Goal: Task Accomplishment & Management: Use online tool/utility

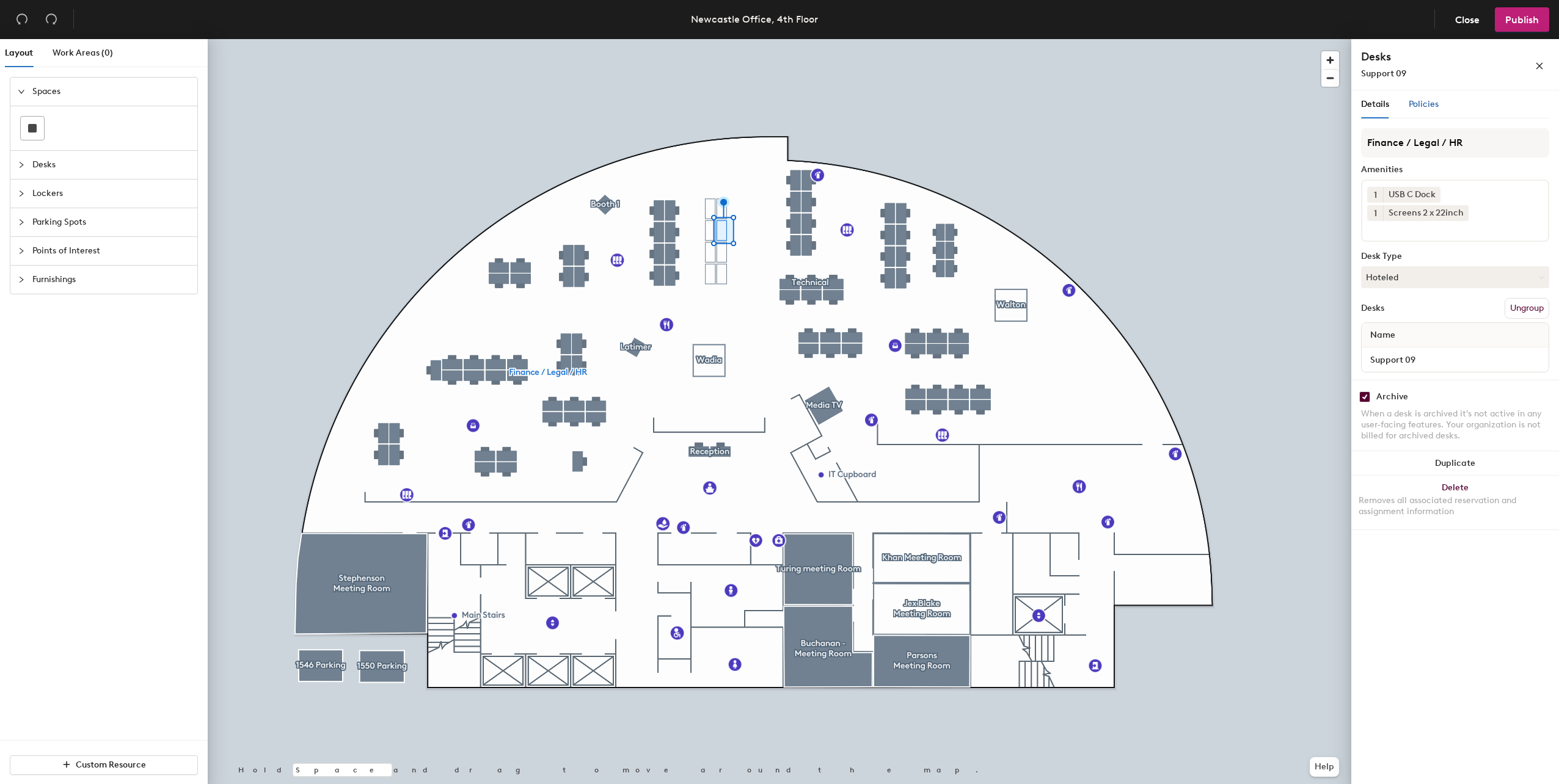
click at [1423, 107] on span "Policies" at bounding box center [1423, 104] width 30 height 10
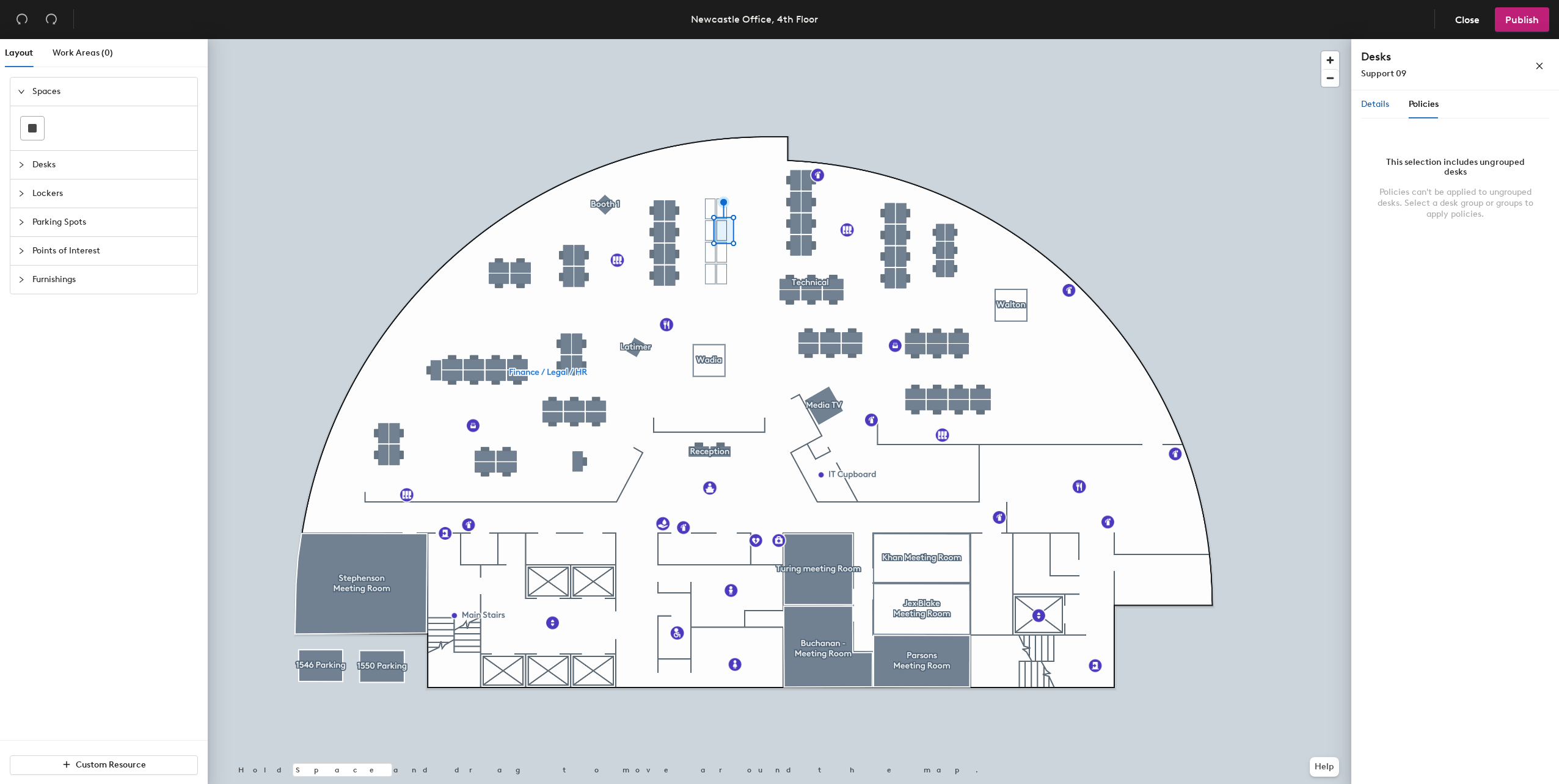
click at [1376, 107] on span "Details" at bounding box center [1375, 104] width 28 height 10
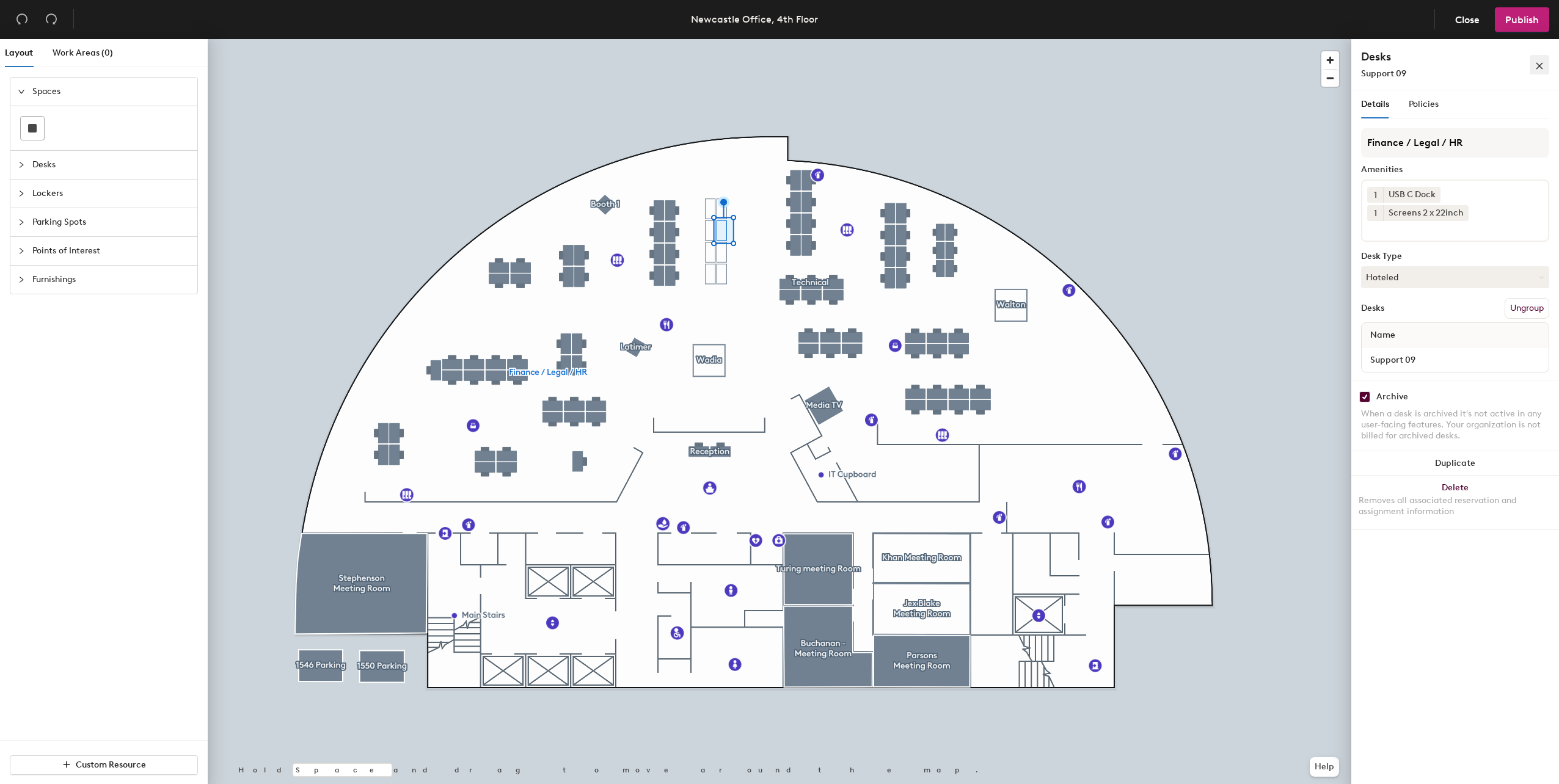
click at [1537, 67] on icon "close" at bounding box center [1539, 66] width 8 height 8
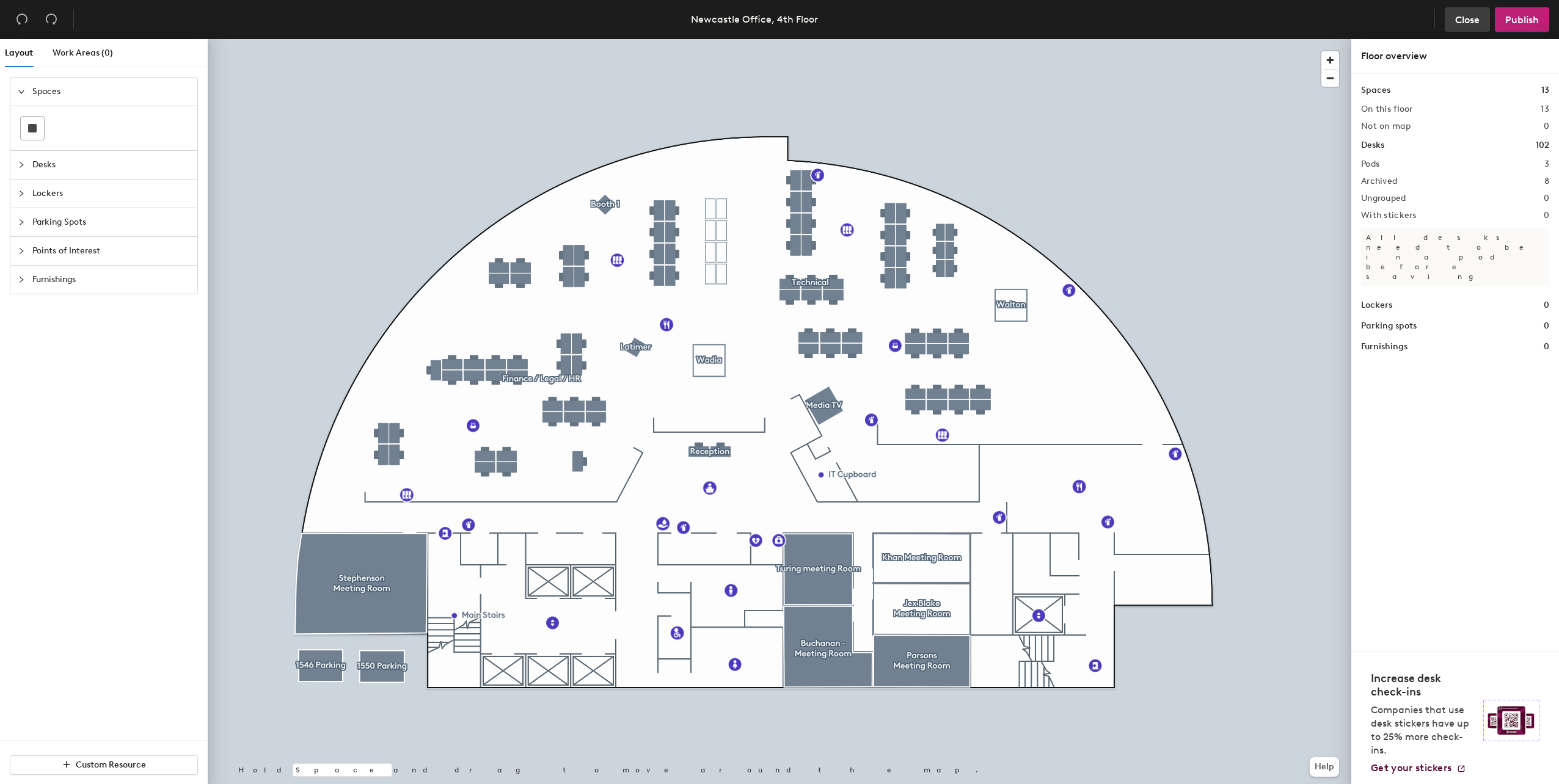
click at [1475, 18] on span "Close" at bounding box center [1467, 20] width 24 height 12
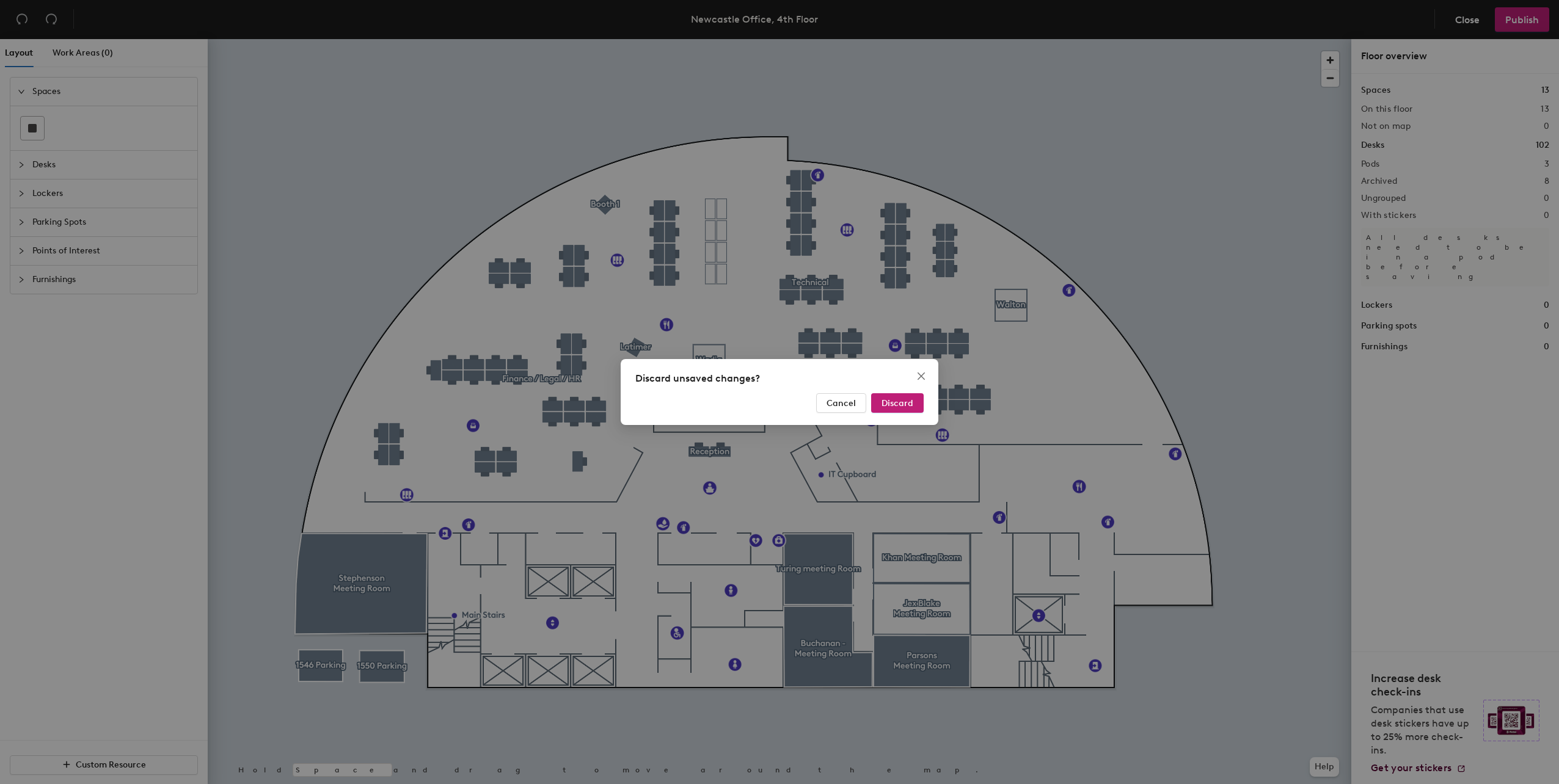
click at [910, 392] on div "Discard unsaved changes? Cancel Discard" at bounding box center [780, 392] width 318 height 66
click at [905, 393] on button "Discard" at bounding box center [897, 402] width 53 height 19
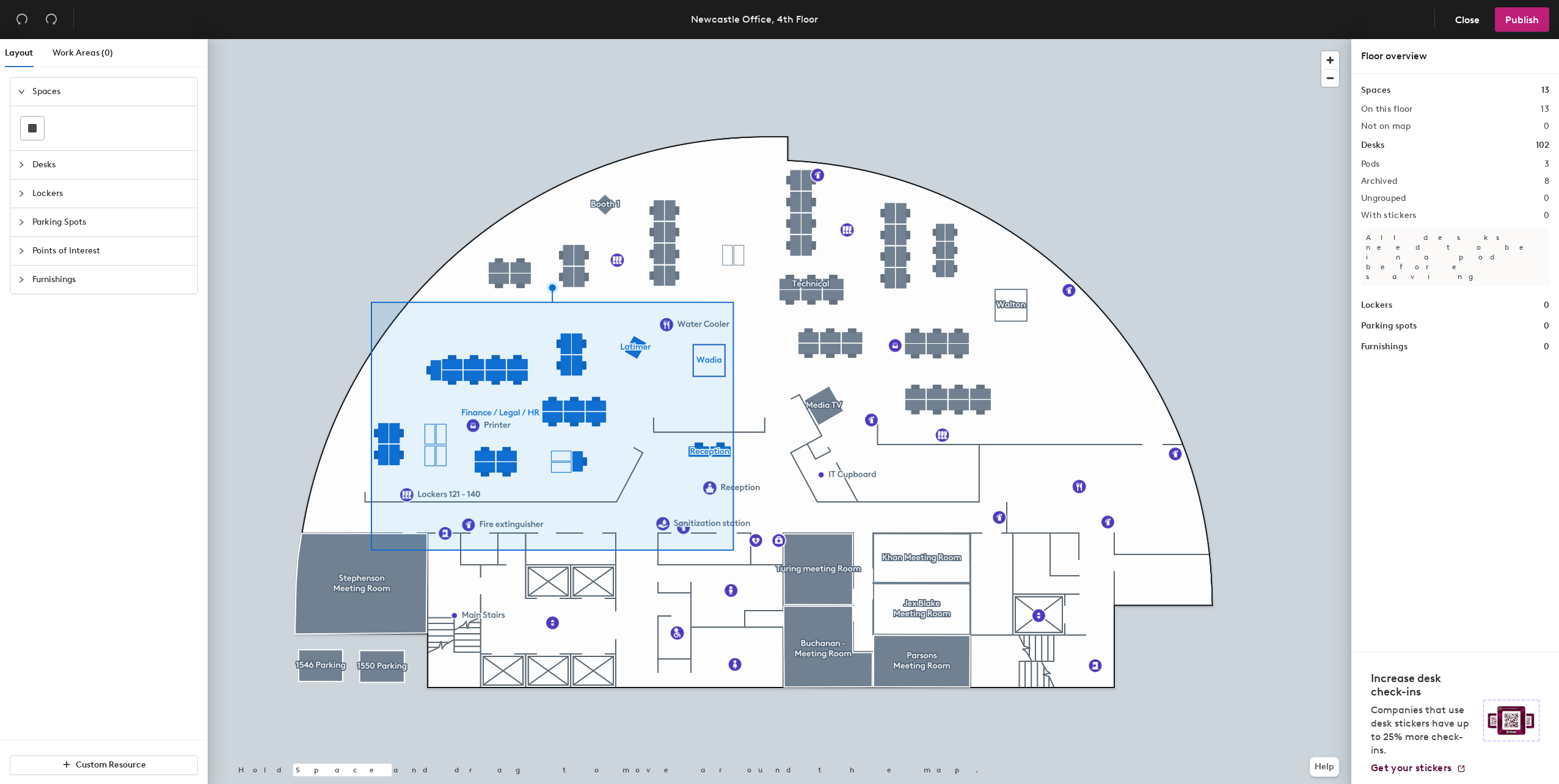
click at [17, 167] on div "Desks" at bounding box center [103, 165] width 187 height 28
click at [1463, 13] on button "Close" at bounding box center [1467, 19] width 45 height 24
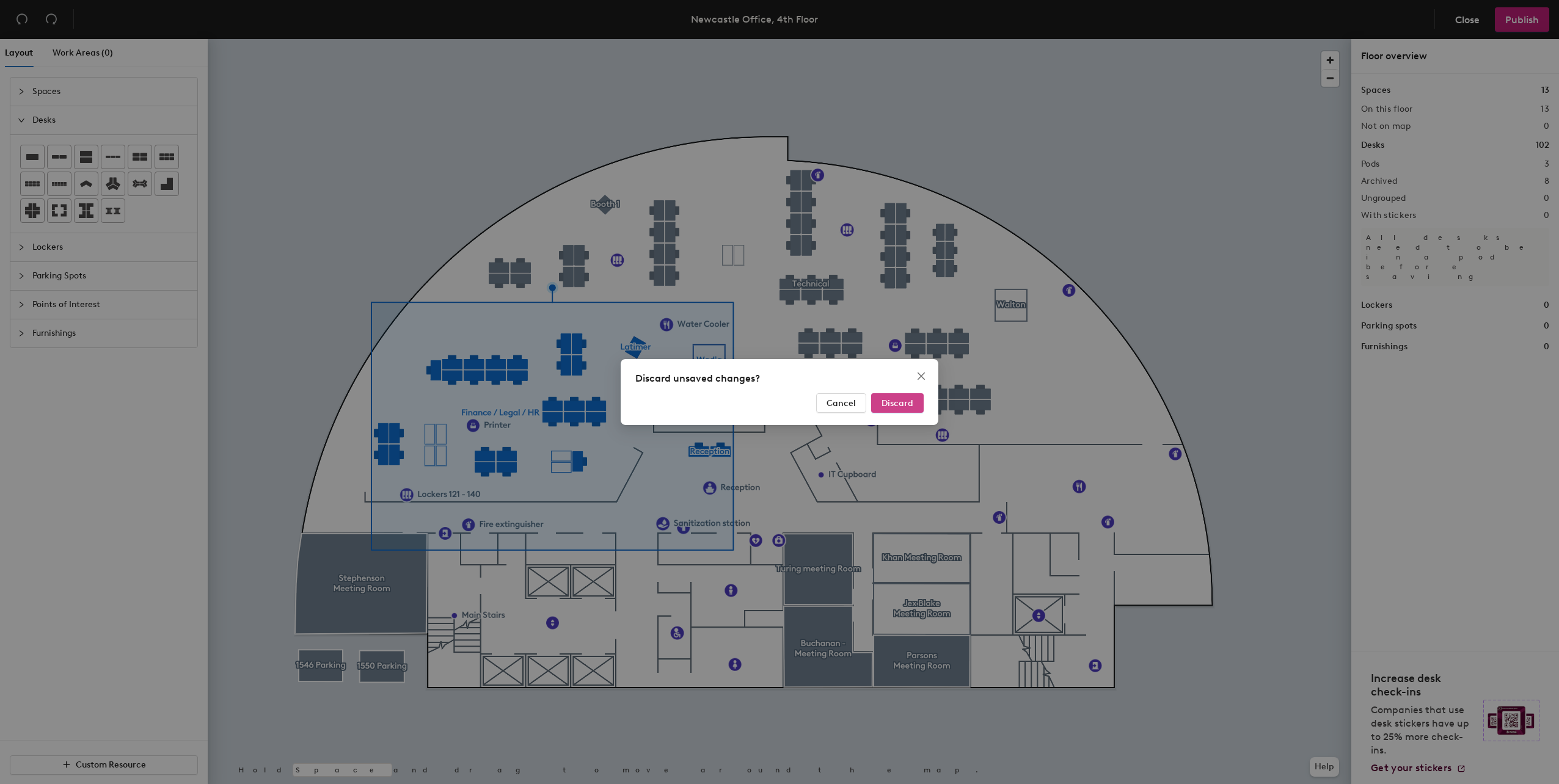
click at [903, 396] on button "Discard" at bounding box center [897, 402] width 53 height 19
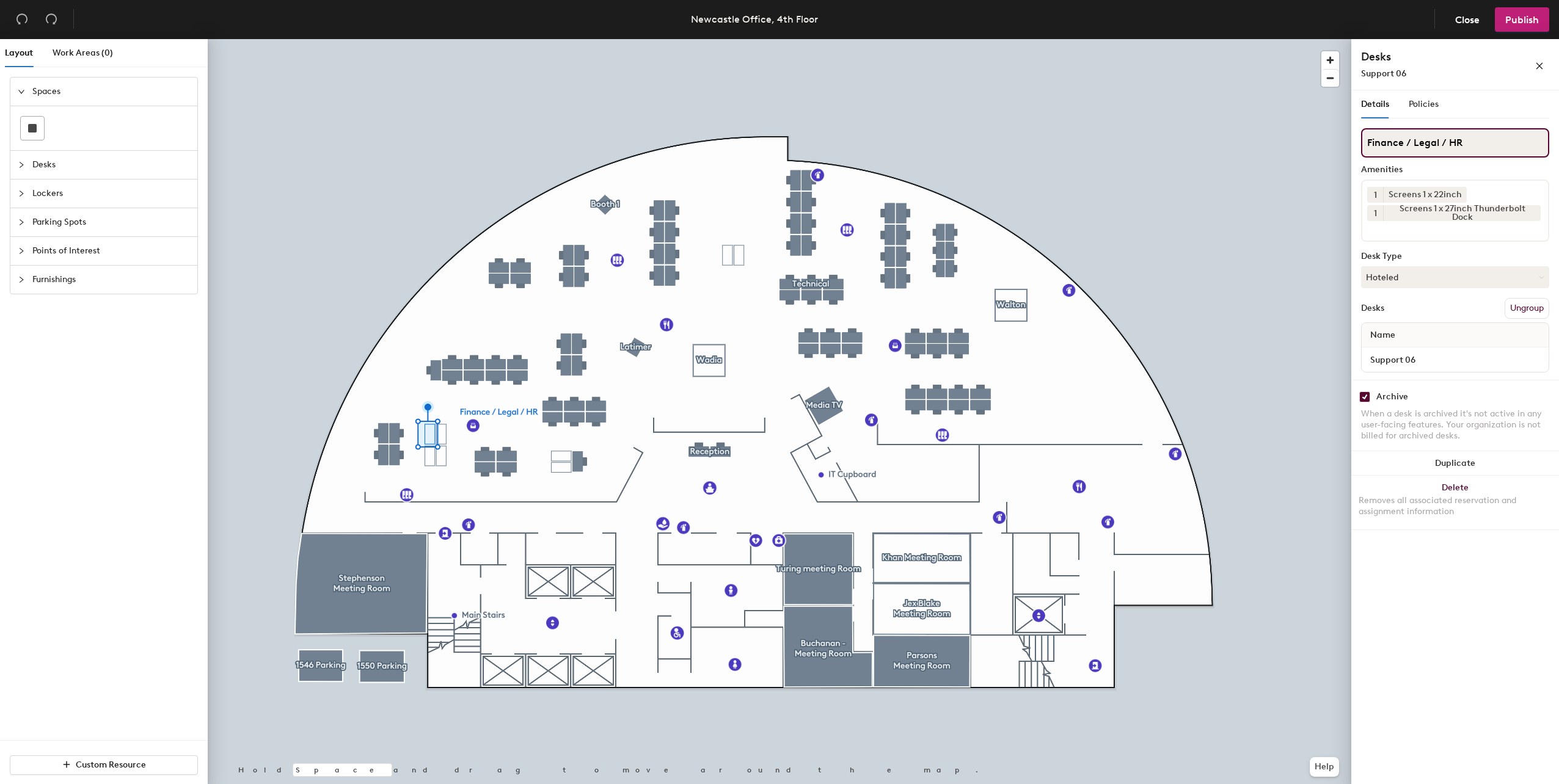
click at [1437, 151] on input "Finance / Legal / HR" at bounding box center [1454, 142] width 188 height 29
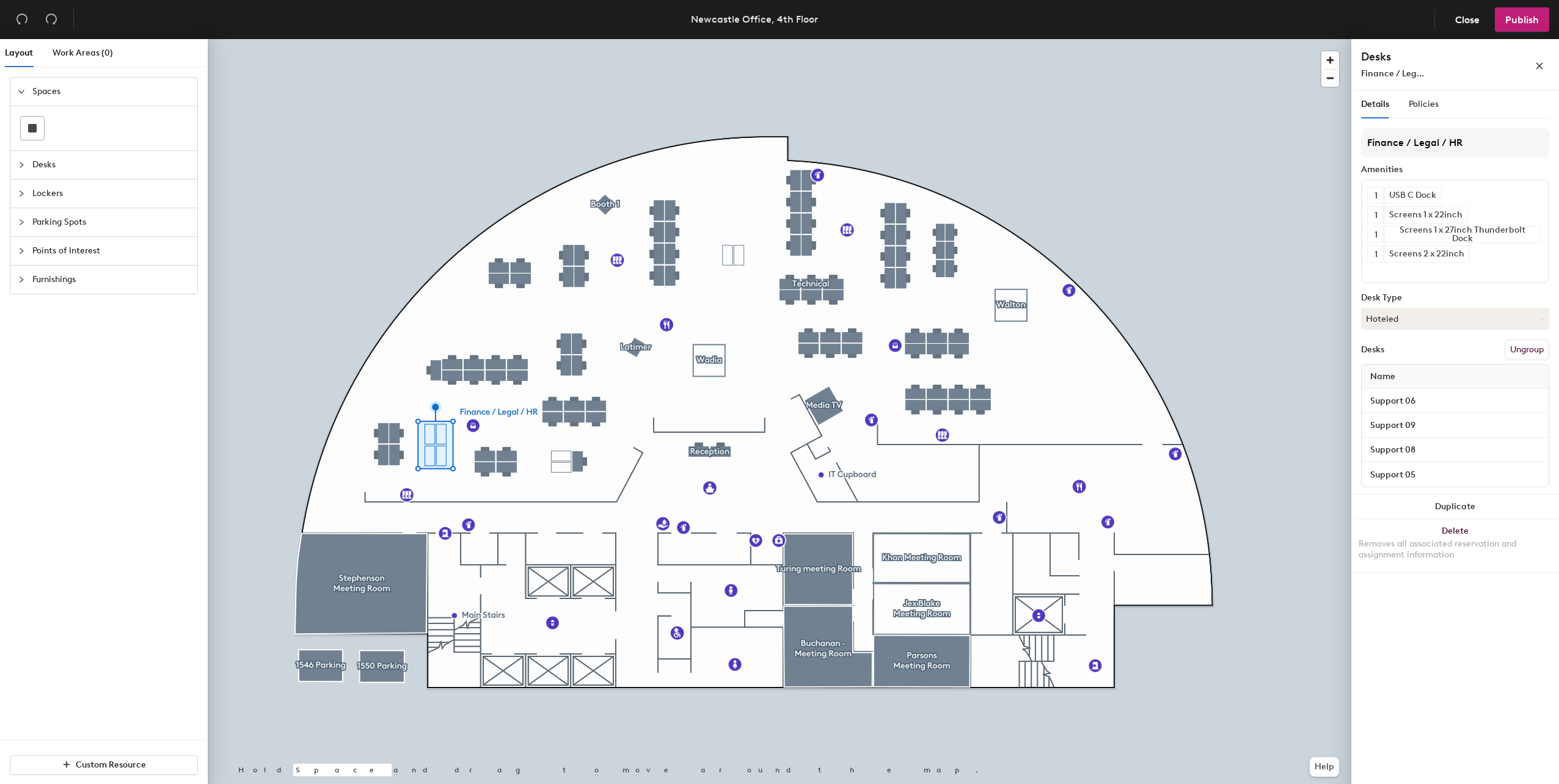
click at [1525, 345] on button "Ungroup" at bounding box center [1526, 350] width 44 height 21
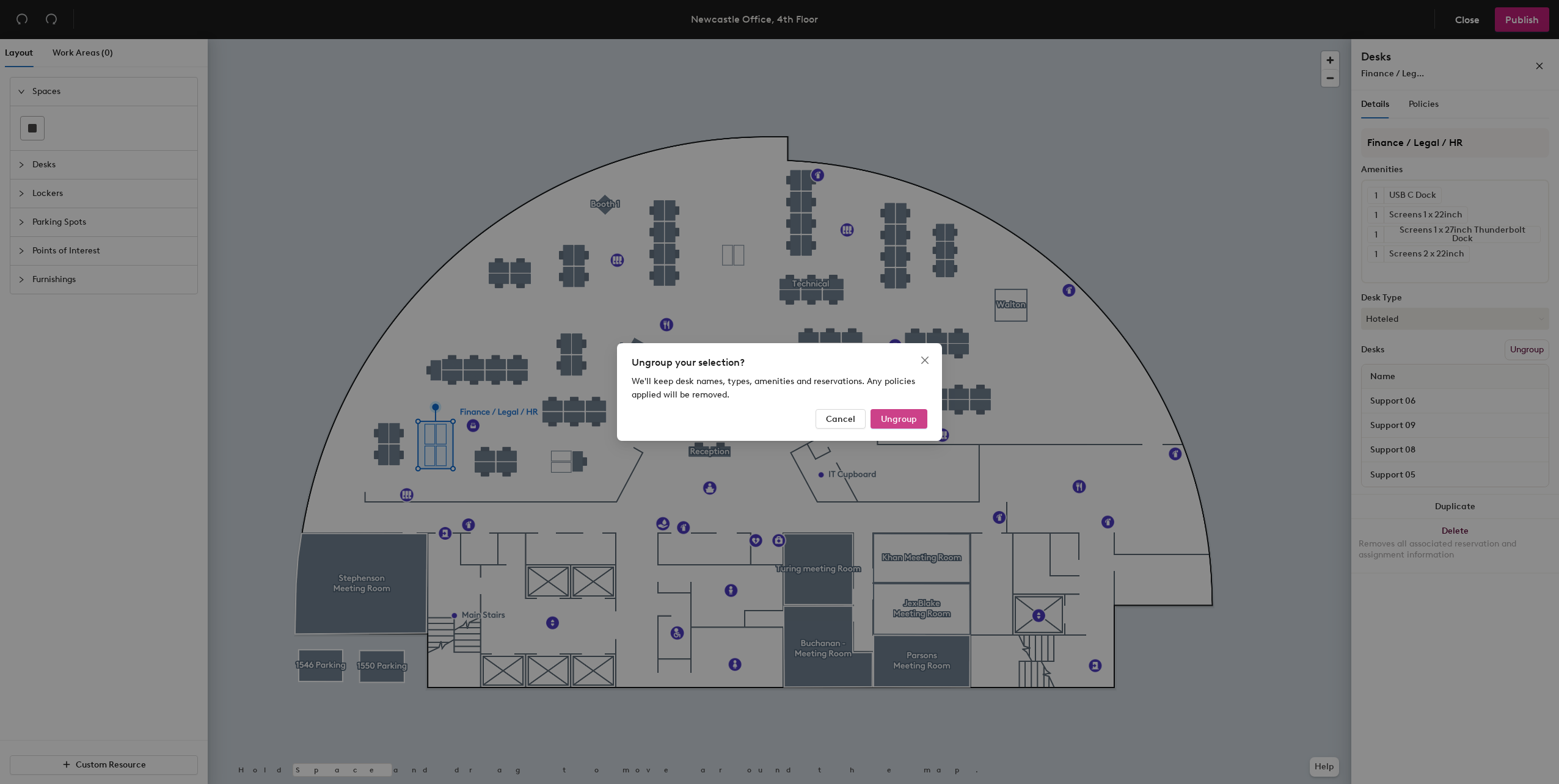
click at [895, 418] on span "Ungroup" at bounding box center [898, 419] width 36 height 10
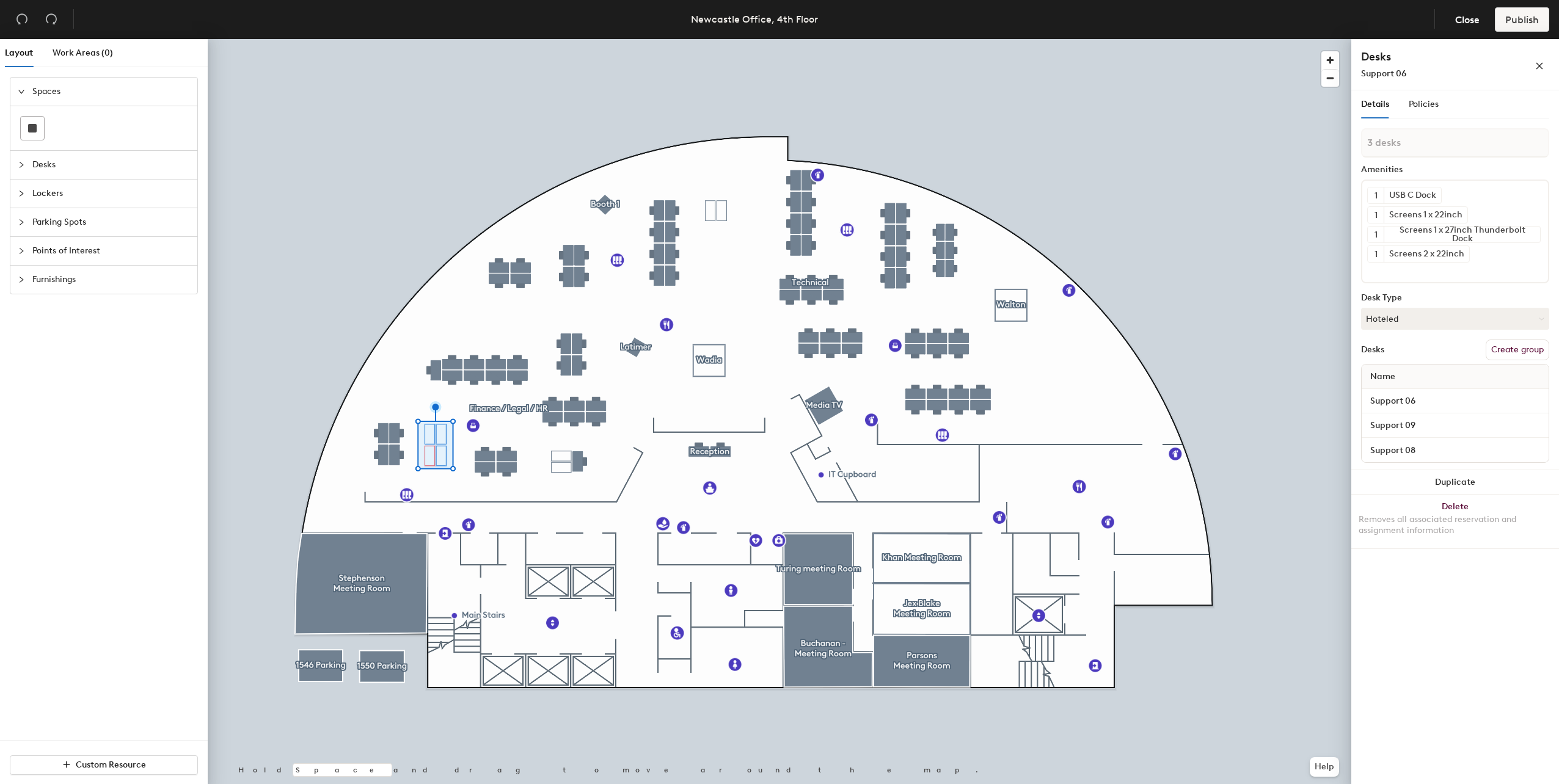
type input "4 desks"
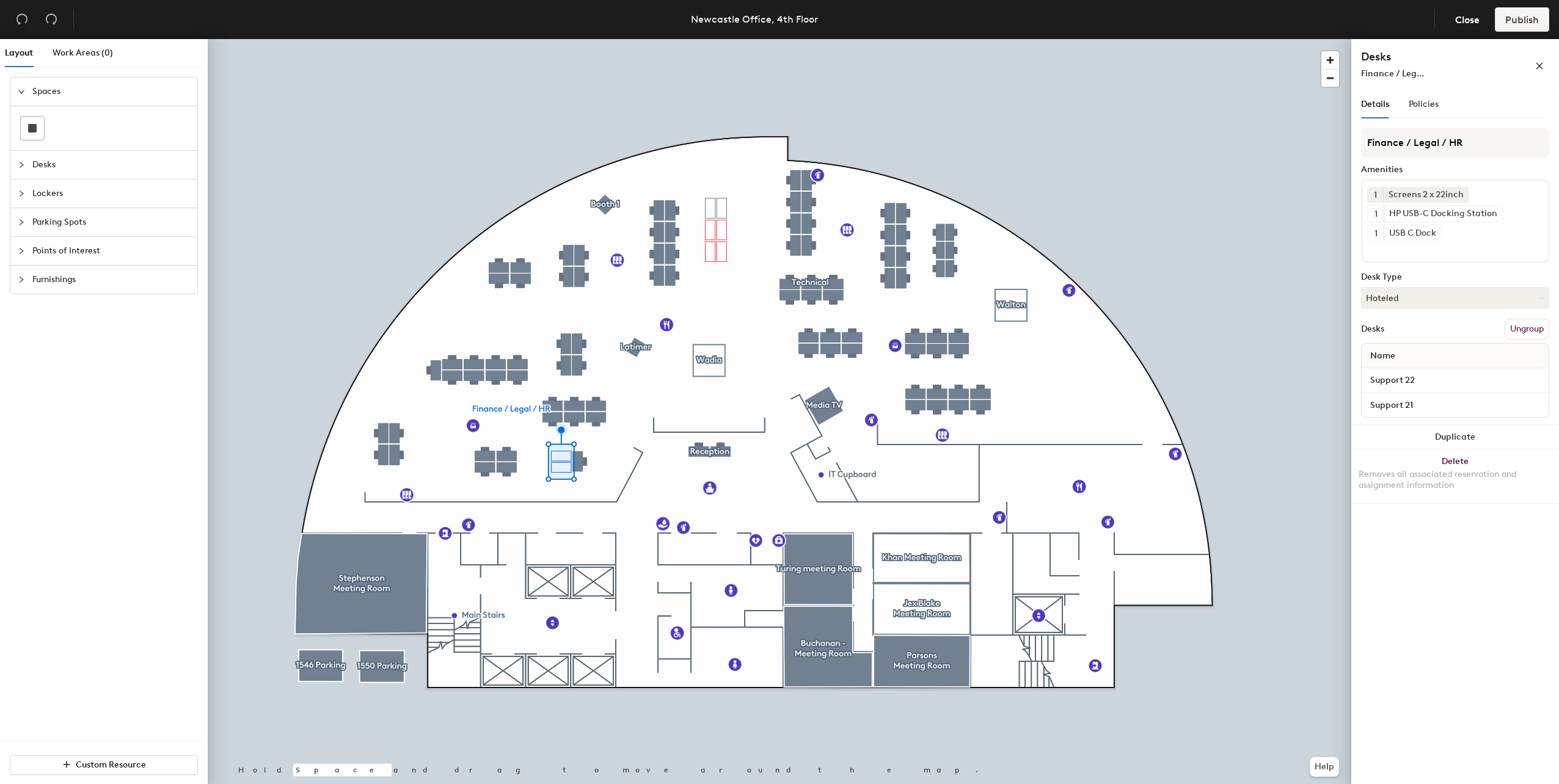
click at [1525, 333] on button "Ungroup" at bounding box center [1526, 329] width 44 height 21
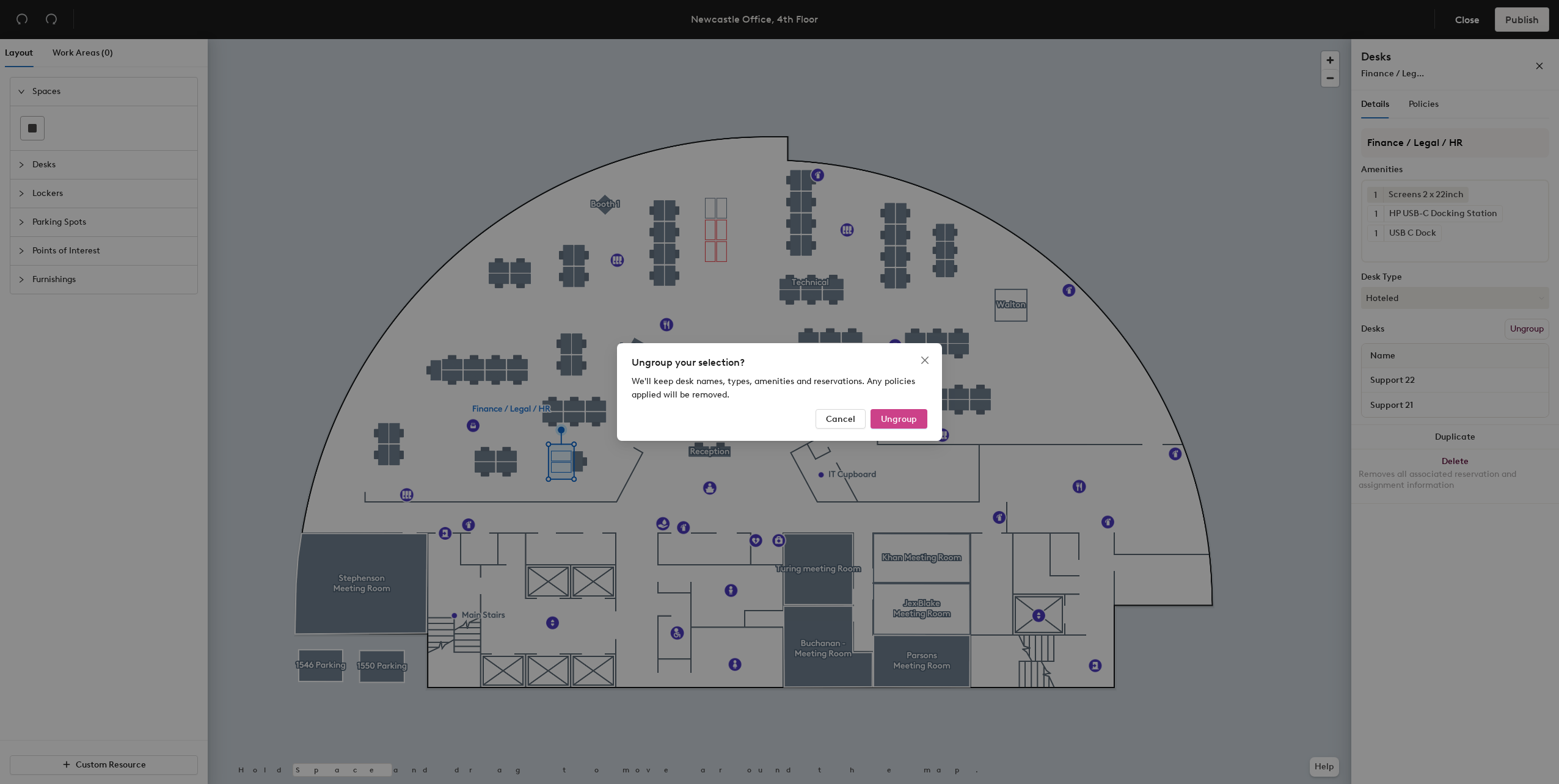
click at [921, 419] on button "Ungroup" at bounding box center [899, 418] width 57 height 19
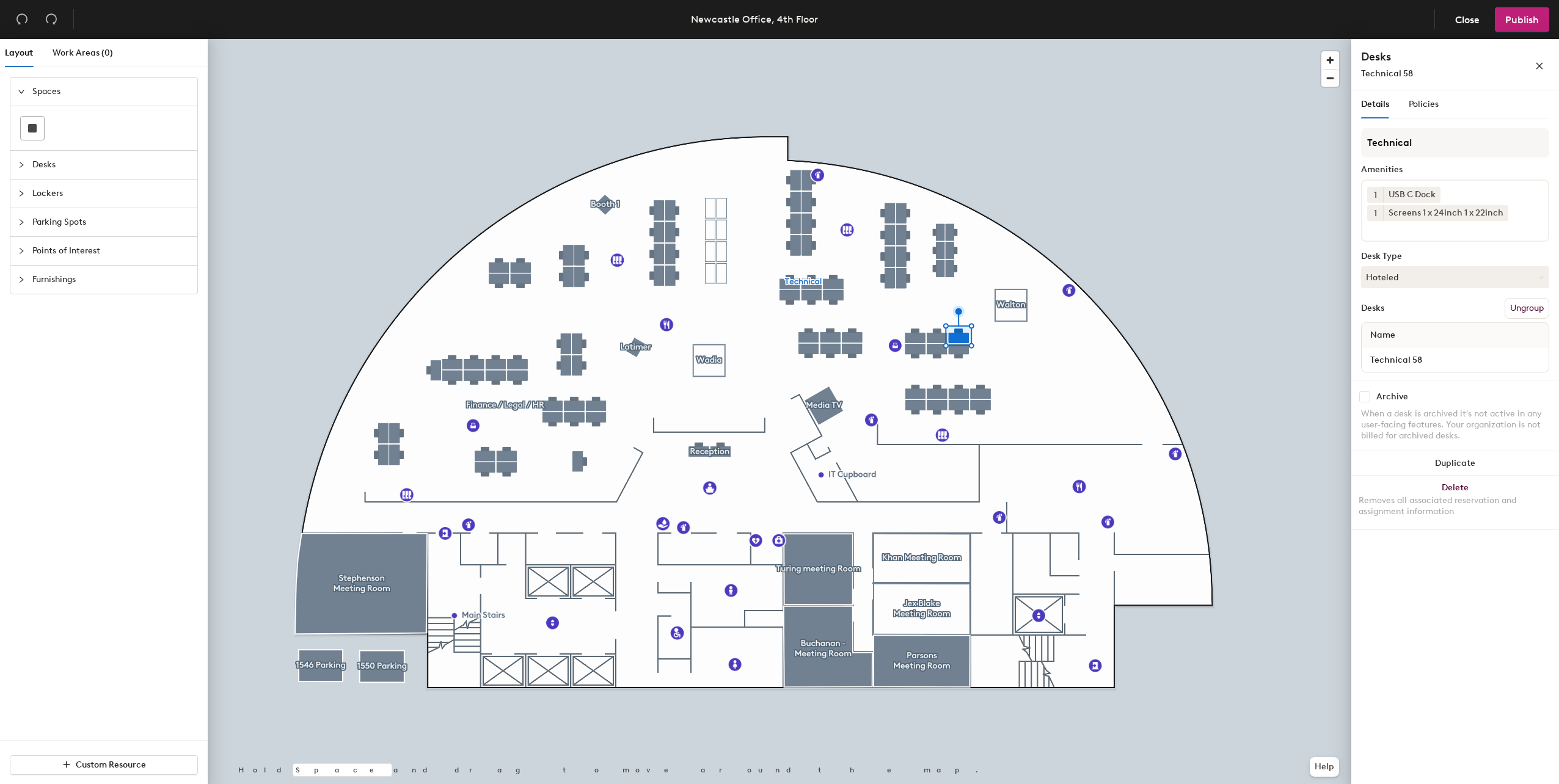
click at [705, 39] on div at bounding box center [779, 39] width 1143 height 0
click at [1449, 365] on input "Support 06" at bounding box center [1455, 360] width 182 height 17
type input "Technical 59"
click at [1365, 397] on input "checkbox" at bounding box center [1364, 397] width 11 height 11
checkbox input "false"
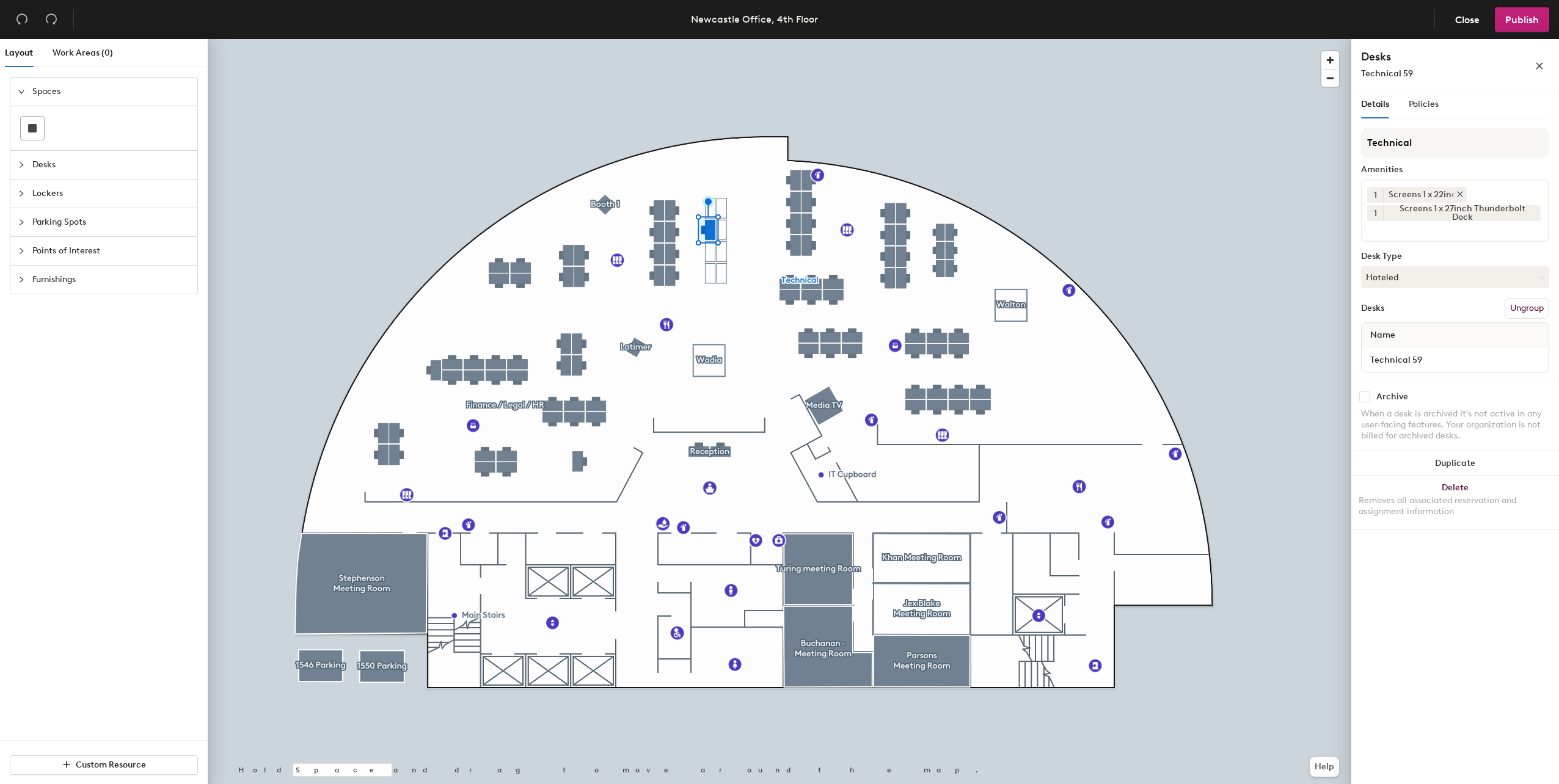
click at [1459, 196] on icon at bounding box center [1459, 194] width 8 height 8
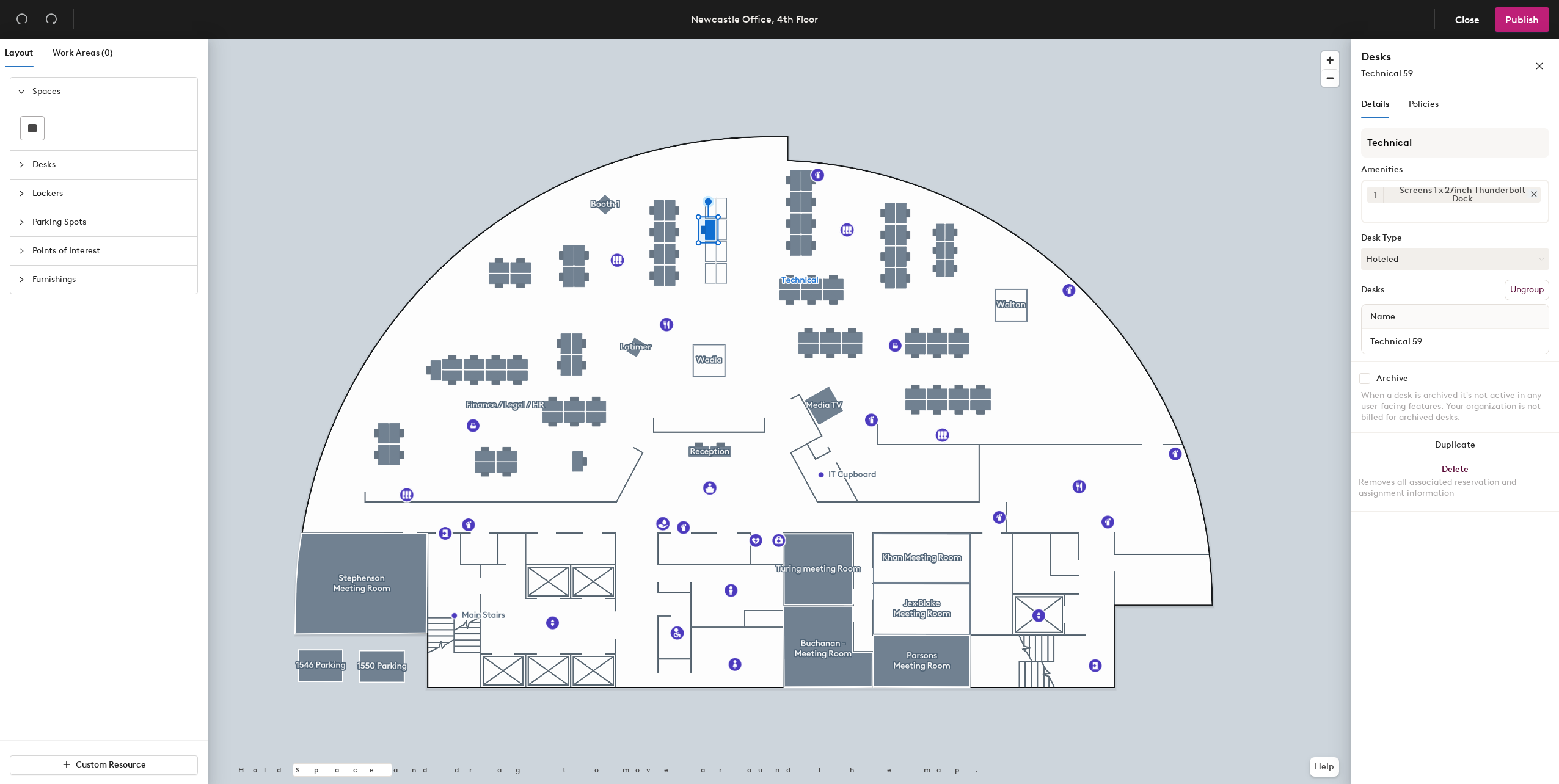
click at [1534, 194] on icon at bounding box center [1534, 194] width 8 height 8
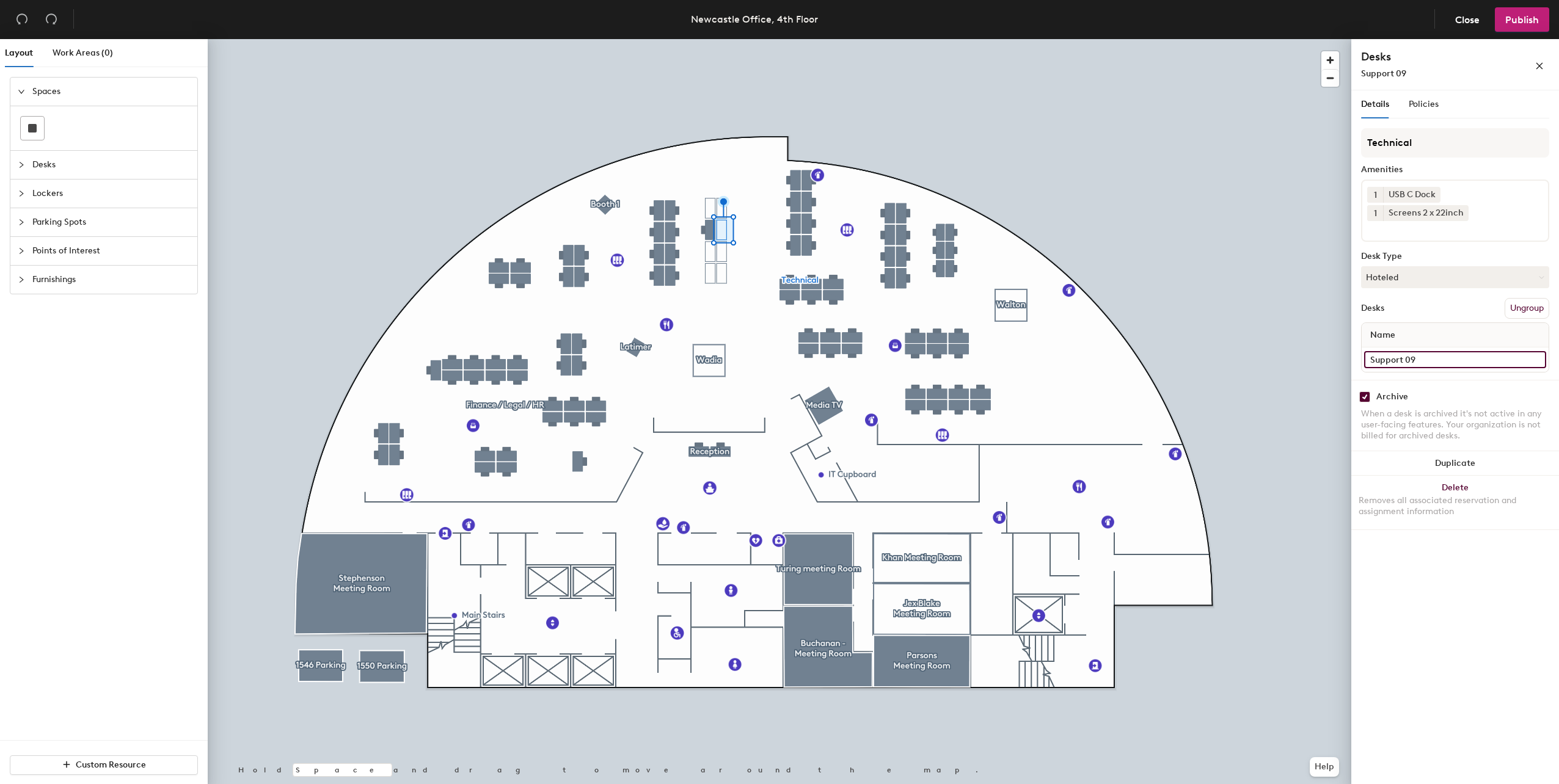
click at [1436, 355] on input "Support 09" at bounding box center [1455, 360] width 182 height 17
type input "Technical 60"
click at [1361, 397] on input "checkbox" at bounding box center [1364, 397] width 11 height 11
checkbox input "false"
click at [1423, 355] on input "Support 05" at bounding box center [1455, 360] width 182 height 17
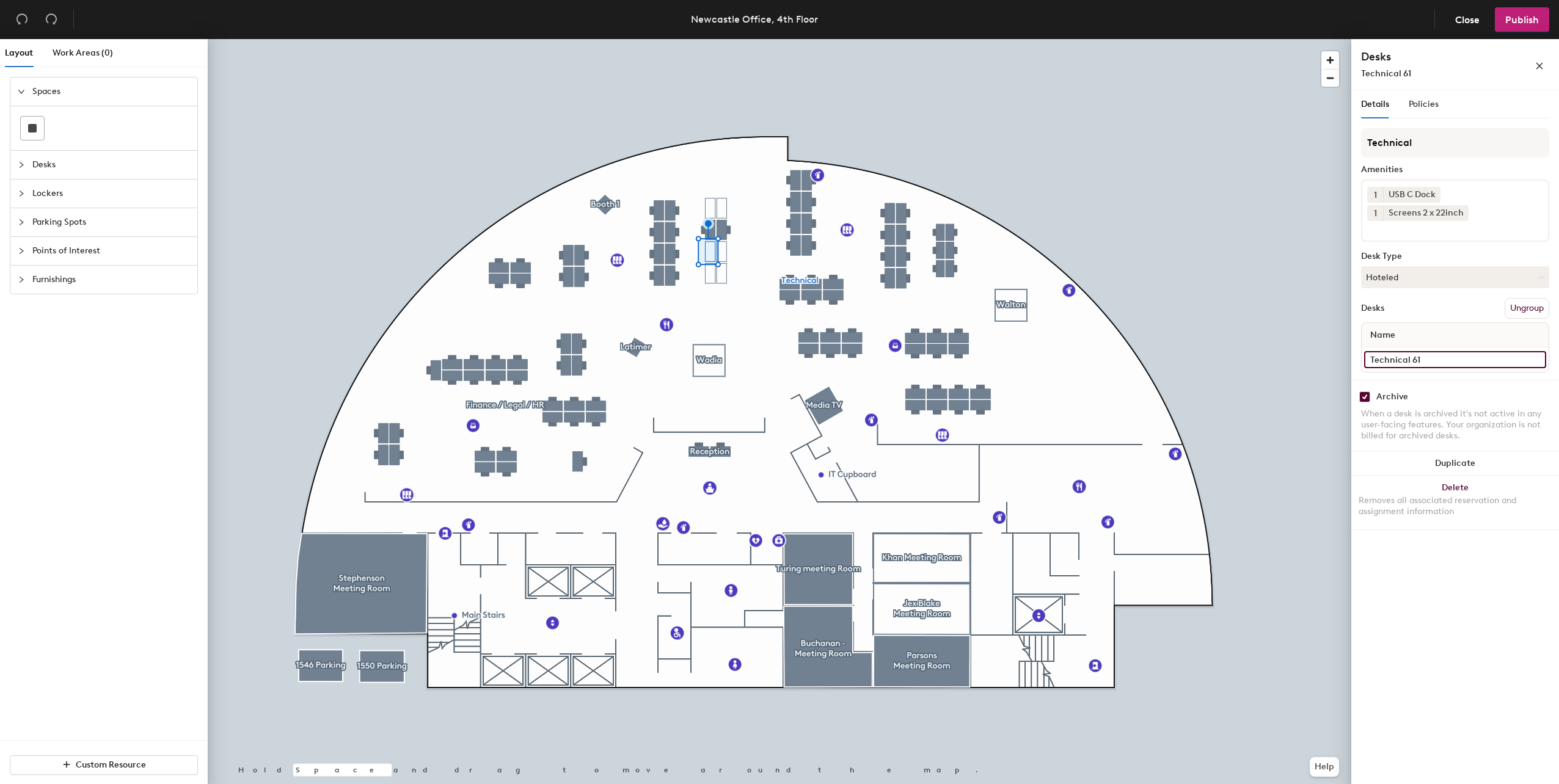
type input "Technical 61"
click at [1365, 392] on input "checkbox" at bounding box center [1364, 397] width 11 height 11
checkbox input "false"
click at [1461, 370] on div "Support 08" at bounding box center [1454, 359] width 187 height 24
click at [1457, 365] on input "Support 08" at bounding box center [1455, 360] width 182 height 17
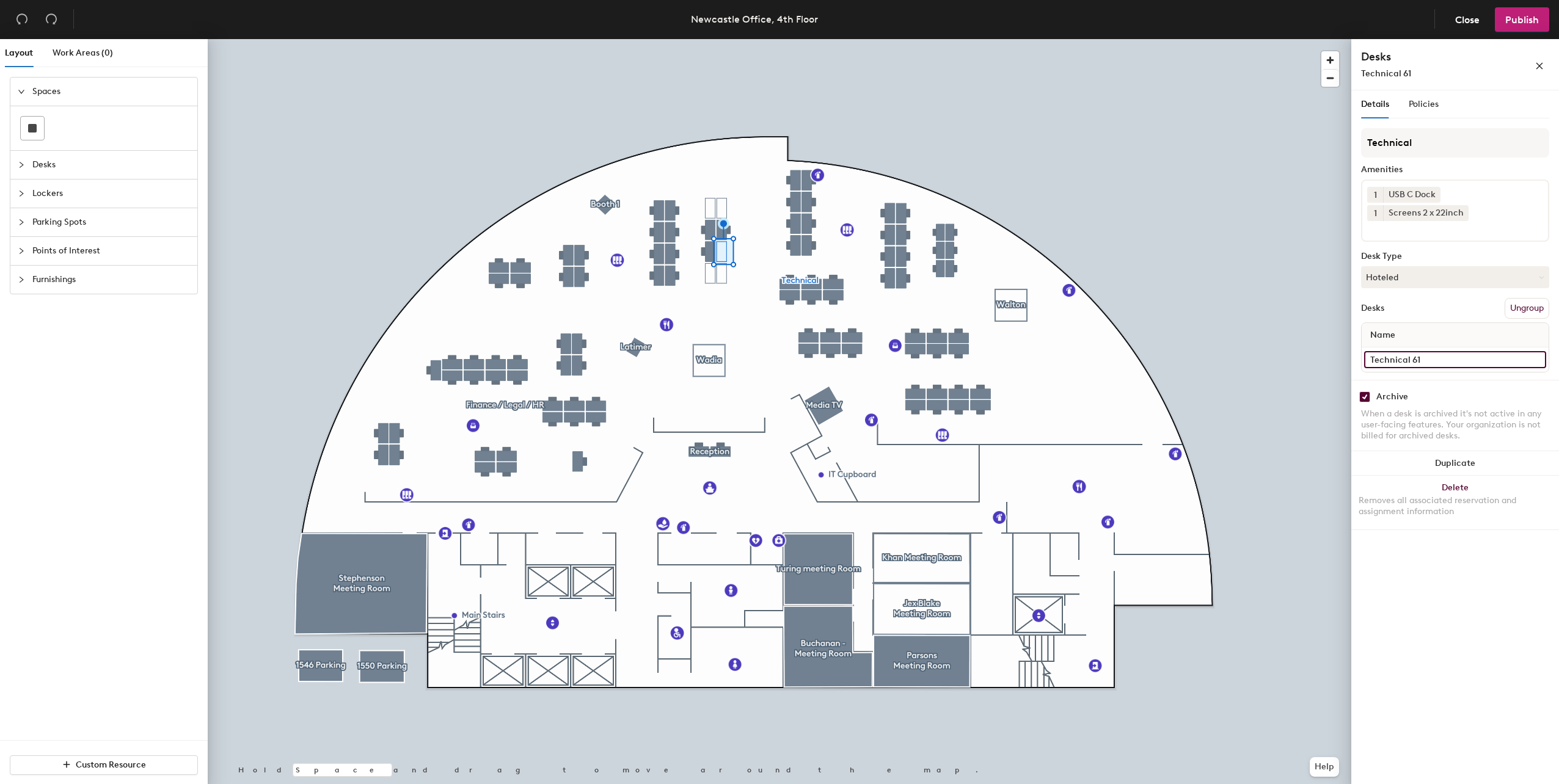
type input "Technical 61"
drag, startPoint x: 1351, startPoint y: 392, endPoint x: 1358, endPoint y: 394, distance: 7.3
click at [1353, 393] on div "Archive When a desk is archived it's not active in any user-facing features. Yo…" at bounding box center [1454, 418] width 208 height 76
click at [1359, 394] on div "Archive When a desk is archived it's not active in any user-facing features. Yo…" at bounding box center [1454, 418] width 208 height 76
click at [1371, 396] on div "Archive" at bounding box center [1454, 397] width 188 height 11
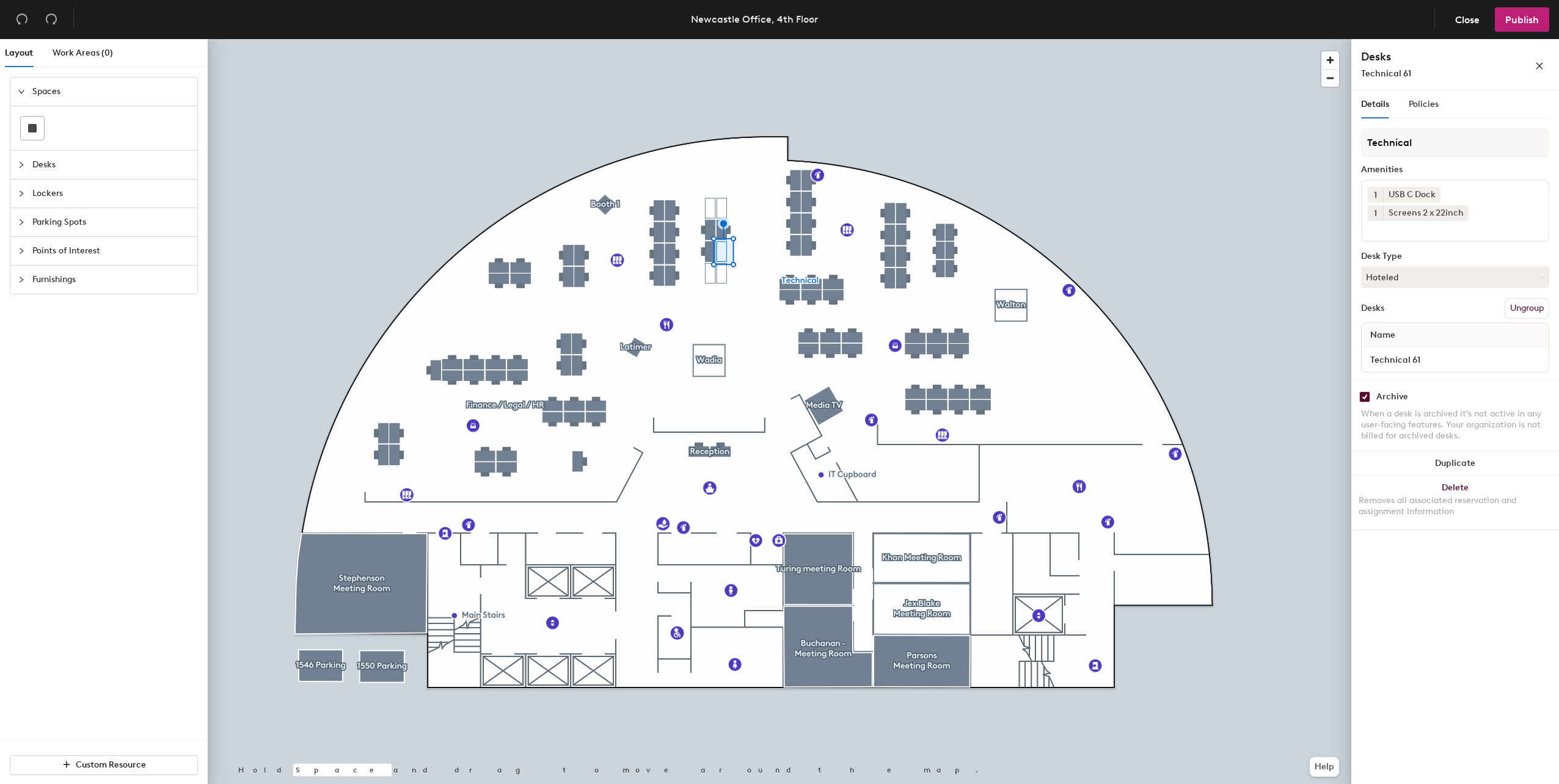
click at [1366, 399] on input "checkbox" at bounding box center [1364, 397] width 11 height 11
checkbox input "false"
click at [1427, 366] on input "Support 21" at bounding box center [1455, 360] width 182 height 17
type input "Technical 62"
click at [1364, 395] on input "checkbox" at bounding box center [1364, 397] width 11 height 11
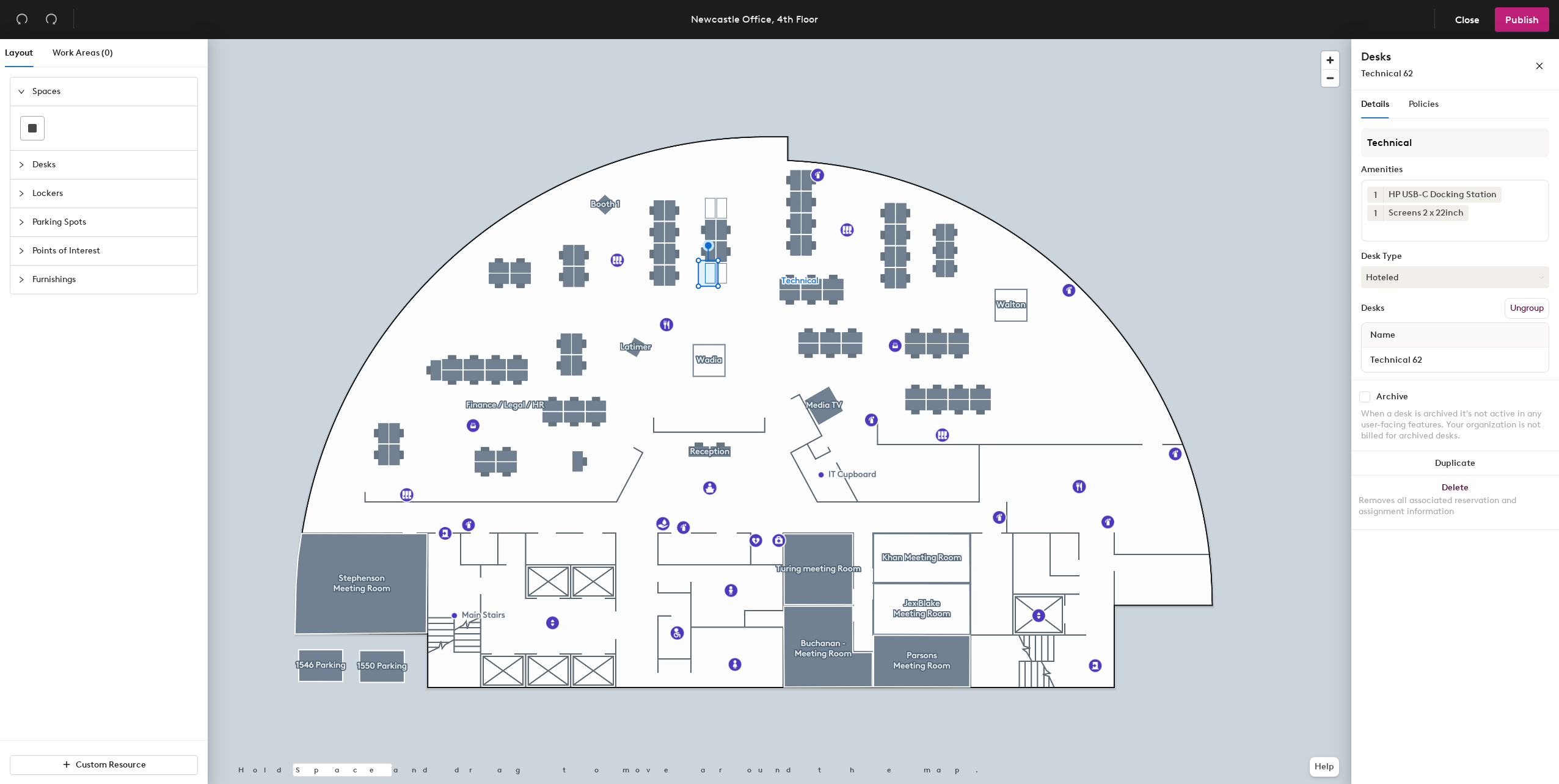
checkbox input "false"
click at [1403, 351] on input "Support 22" at bounding box center [1455, 360] width 182 height 17
type input "Technical 63"
click at [1361, 392] on input "checkbox" at bounding box center [1364, 397] width 11 height 11
checkbox input "false"
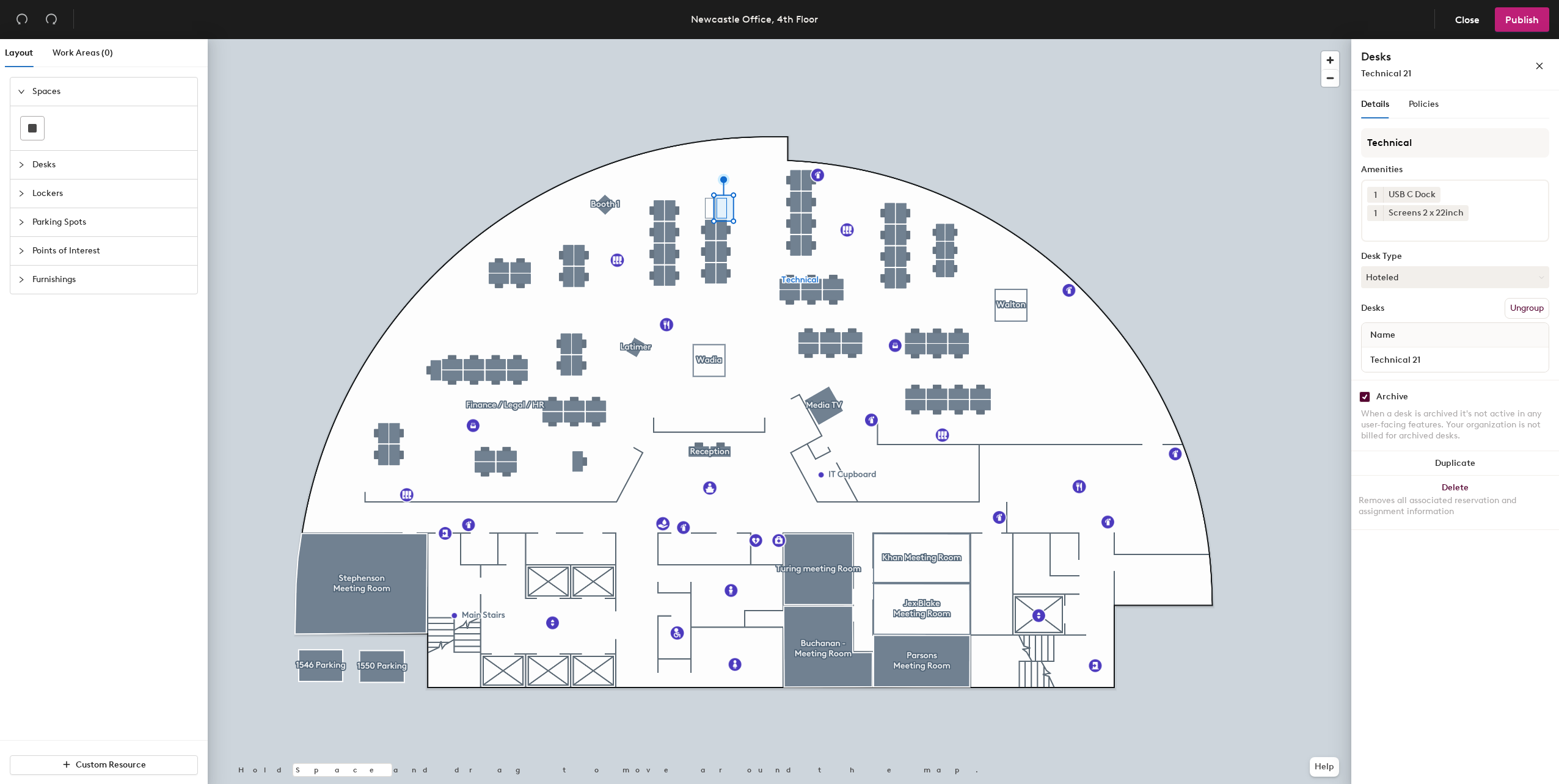
click at [1357, 394] on div "Archive When a desk is archived it's not active in any user-facing features. Yo…" at bounding box center [1454, 418] width 208 height 76
click at [1365, 395] on input "checkbox" at bounding box center [1364, 397] width 11 height 11
checkbox input "false"
click at [1368, 402] on input "checkbox" at bounding box center [1364, 397] width 11 height 11
checkbox input "false"
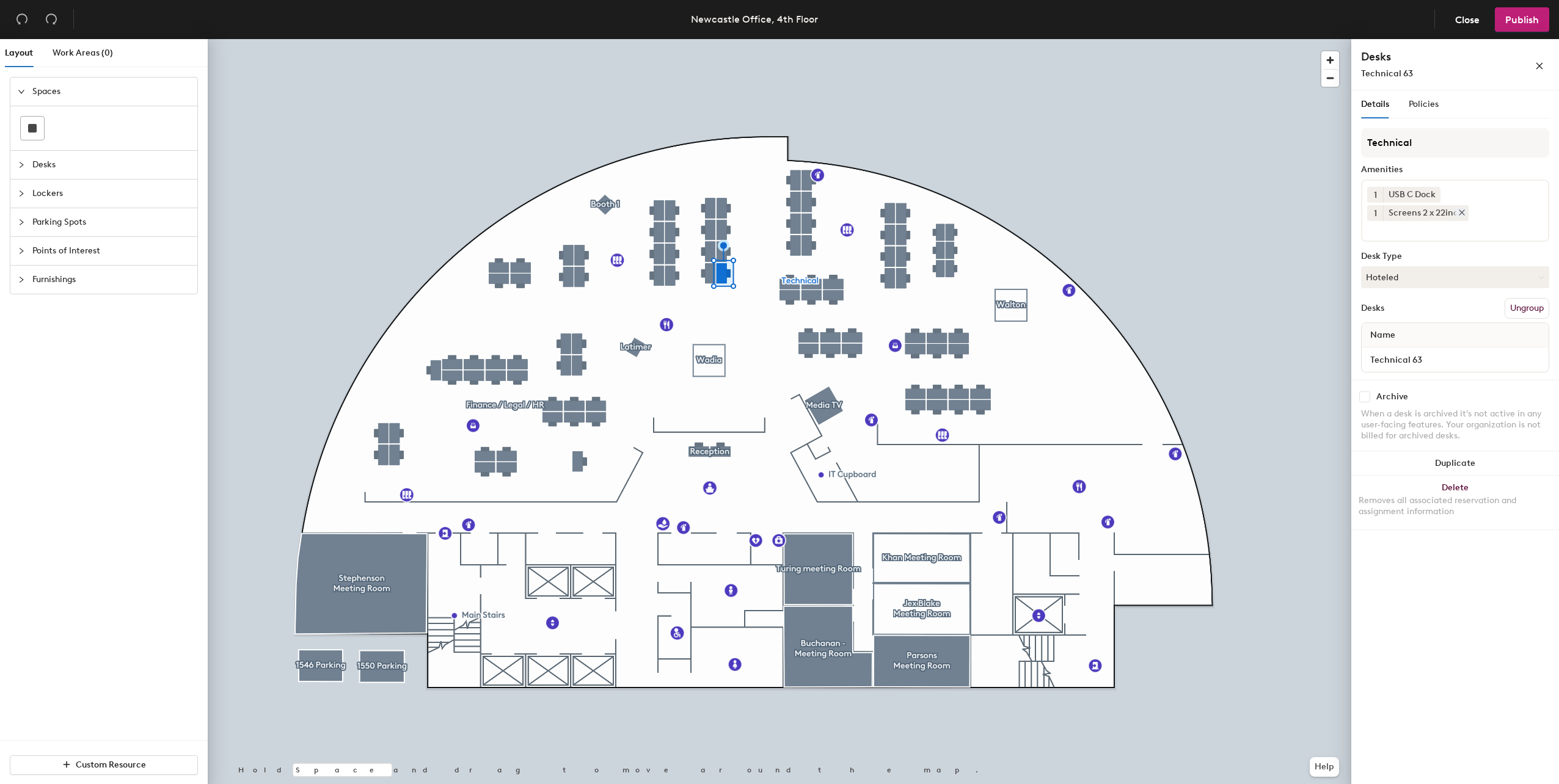
click at [1464, 215] on icon at bounding box center [1461, 213] width 8 height 8
click at [1436, 197] on icon at bounding box center [1433, 194] width 8 height 8
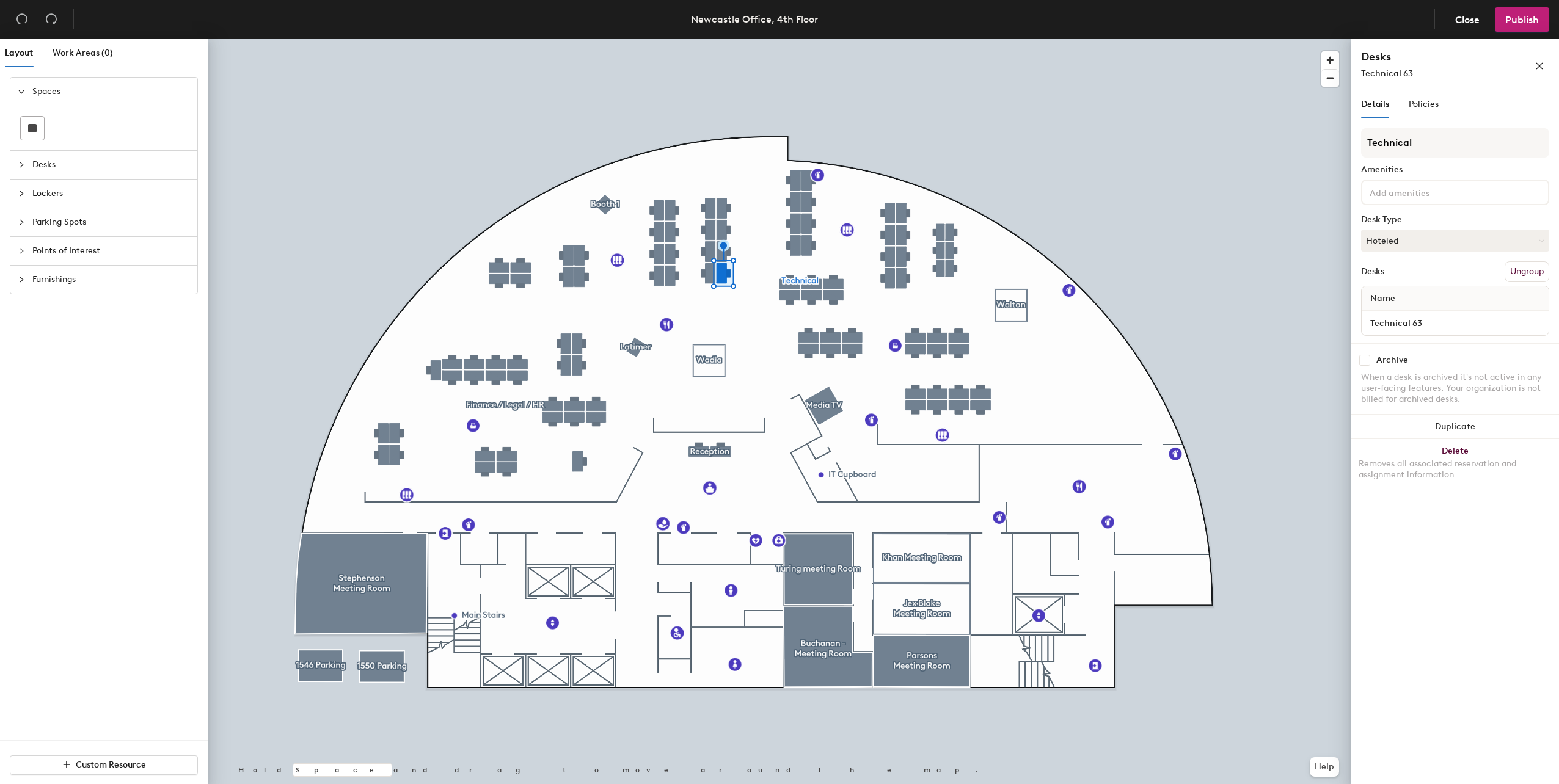
click at [1428, 197] on input at bounding box center [1421, 192] width 110 height 15
type input "thunder"
click at [1421, 242] on div "Screens 1 x 24inch Thunderbolt Dock" at bounding box center [1454, 239] width 184 height 18
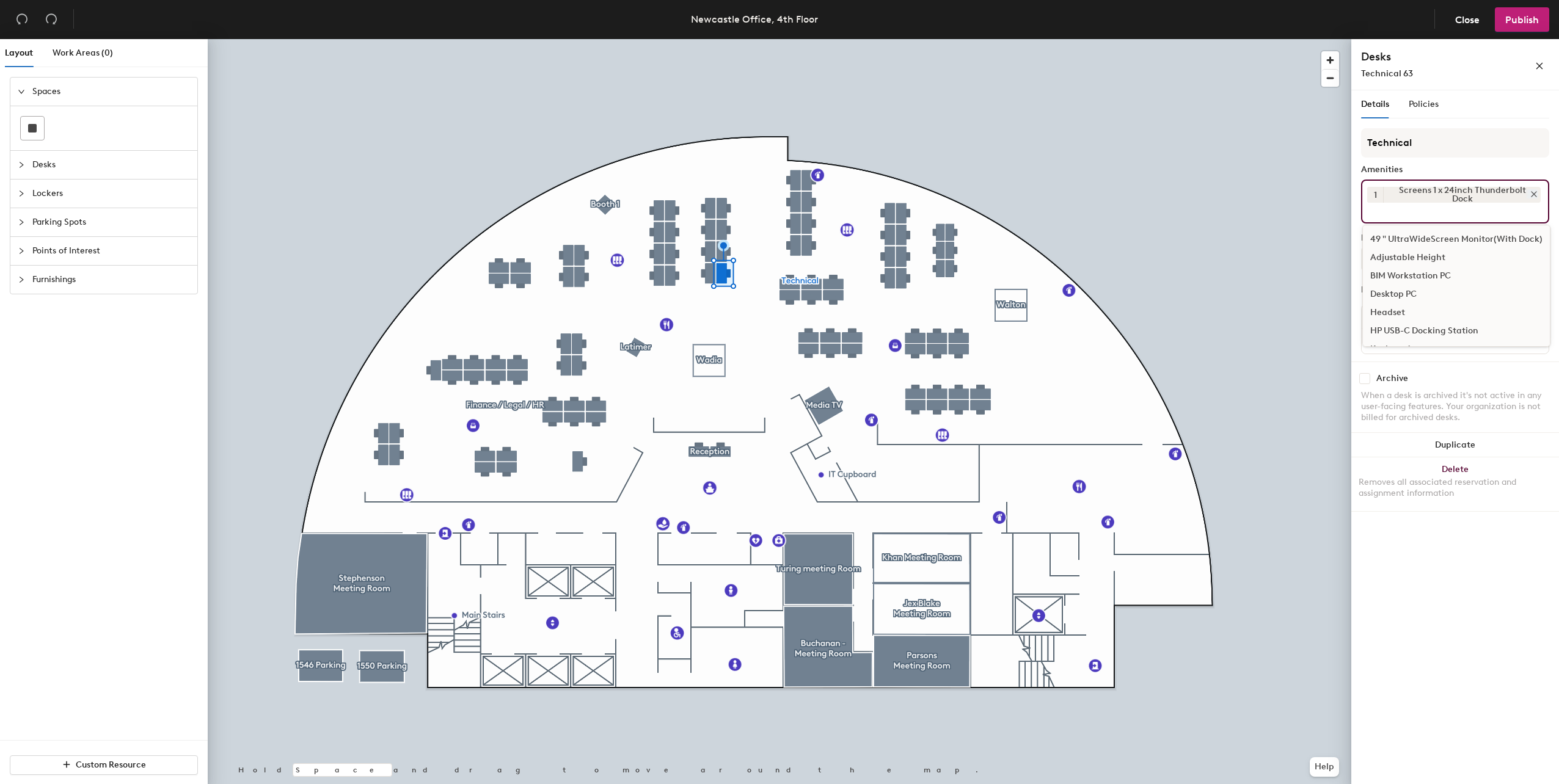
click at [1534, 199] on div "Screens 1 x 24inch Thunderbolt Dock" at bounding box center [1461, 194] width 157 height 16
click at [1534, 196] on icon at bounding box center [1534, 194] width 8 height 8
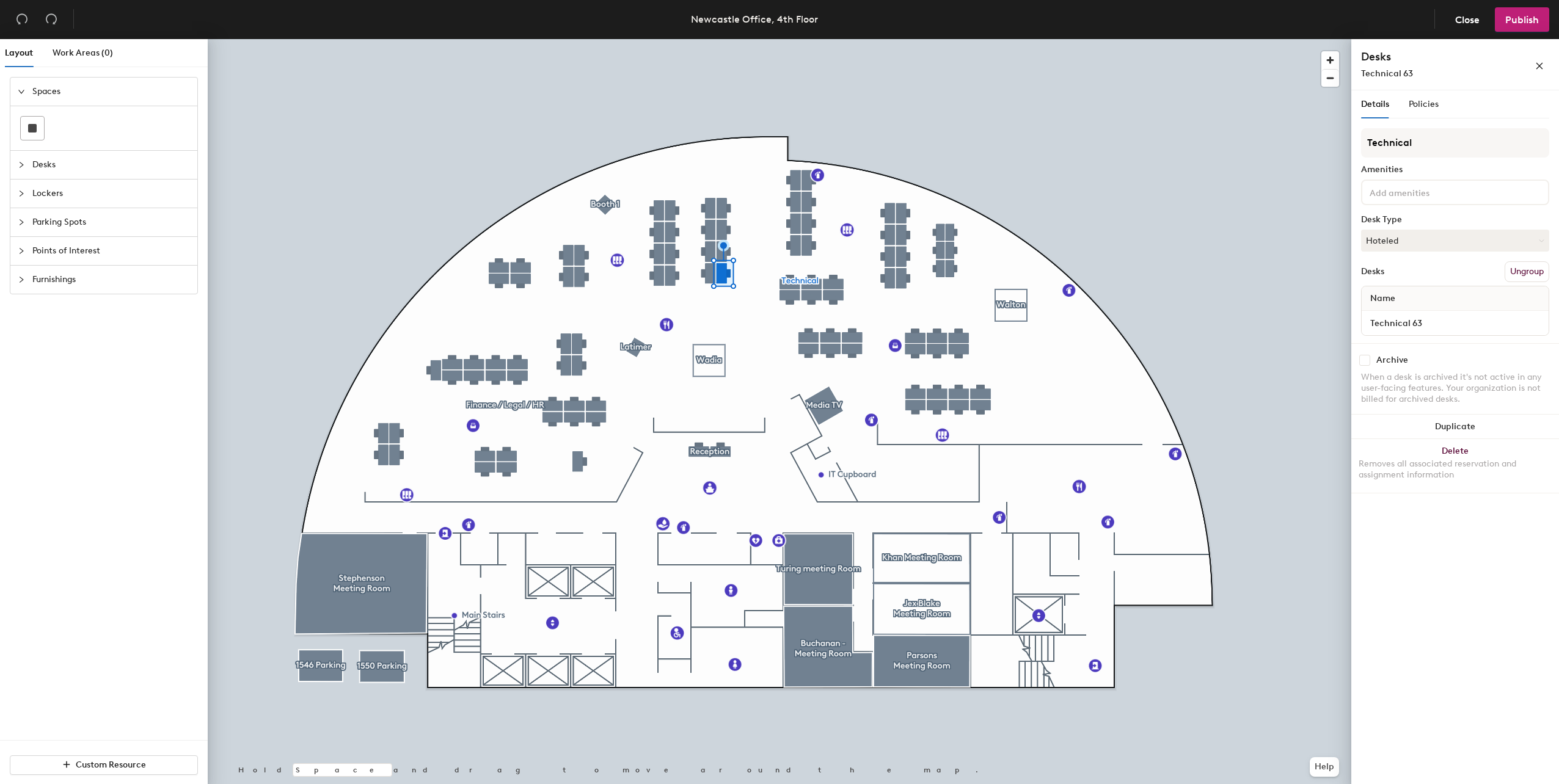
click at [1530, 196] on div at bounding box center [1454, 192] width 188 height 26
type input "h"
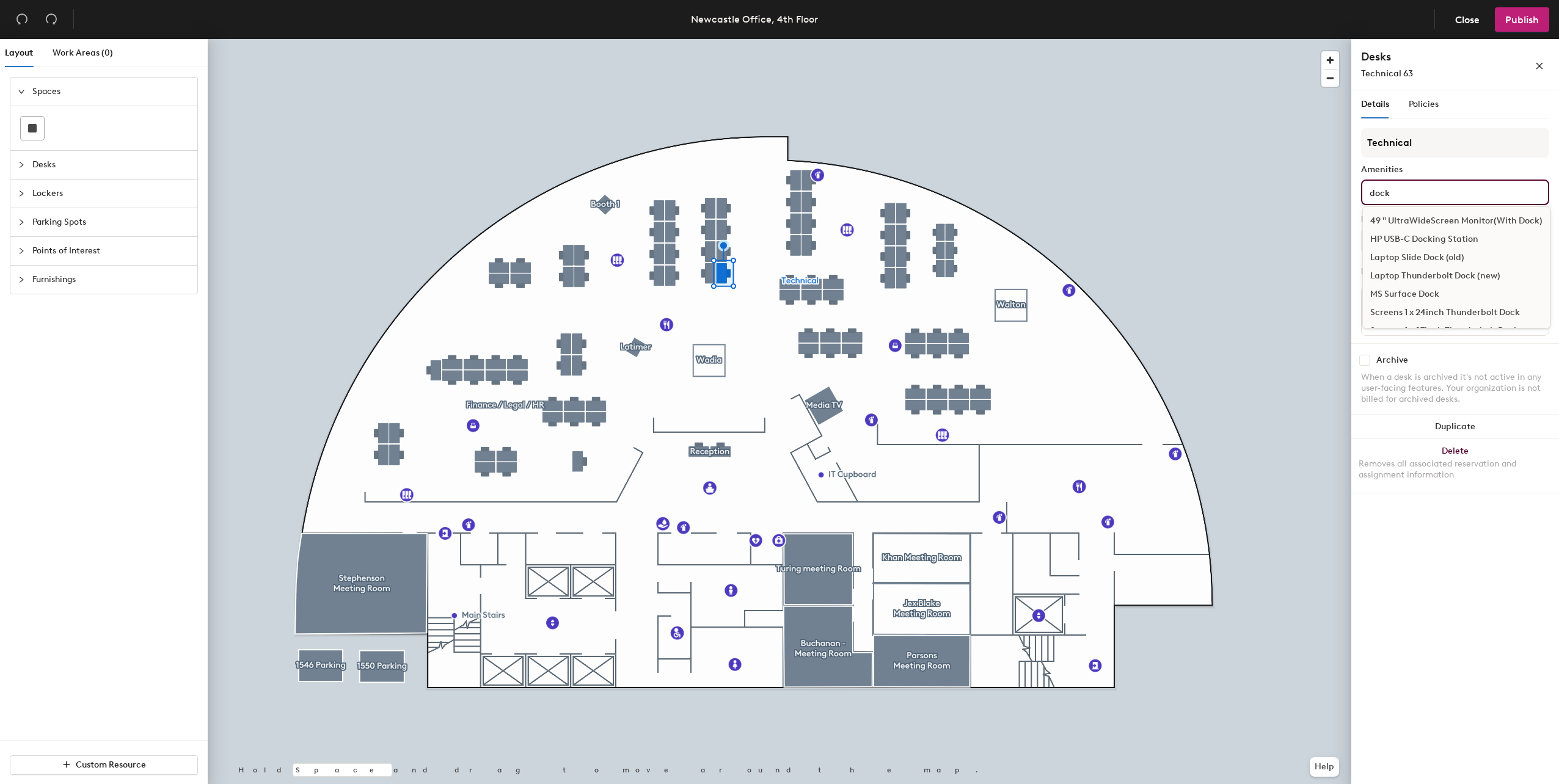
type input "dock"
click at [1485, 273] on div "Laptop Thunderbolt Dock (new)" at bounding box center [1455, 276] width 187 height 18
type input "24"
click at [1482, 241] on div "Screens 1 x 24inch 1 x 22inch" at bounding box center [1454, 239] width 184 height 18
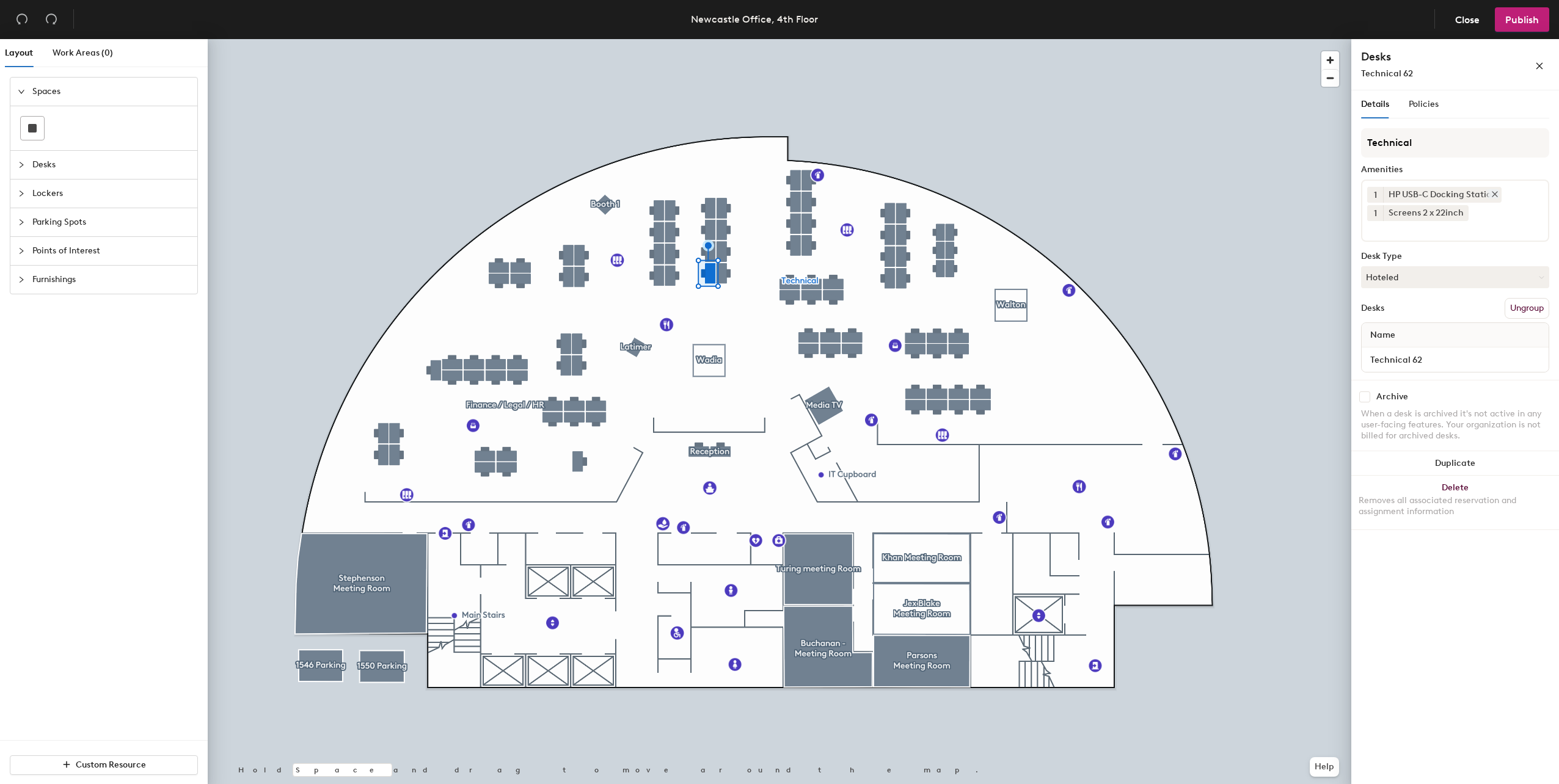
click at [1496, 194] on icon at bounding box center [1495, 194] width 8 height 8
click at [1457, 194] on icon at bounding box center [1461, 194] width 8 height 8
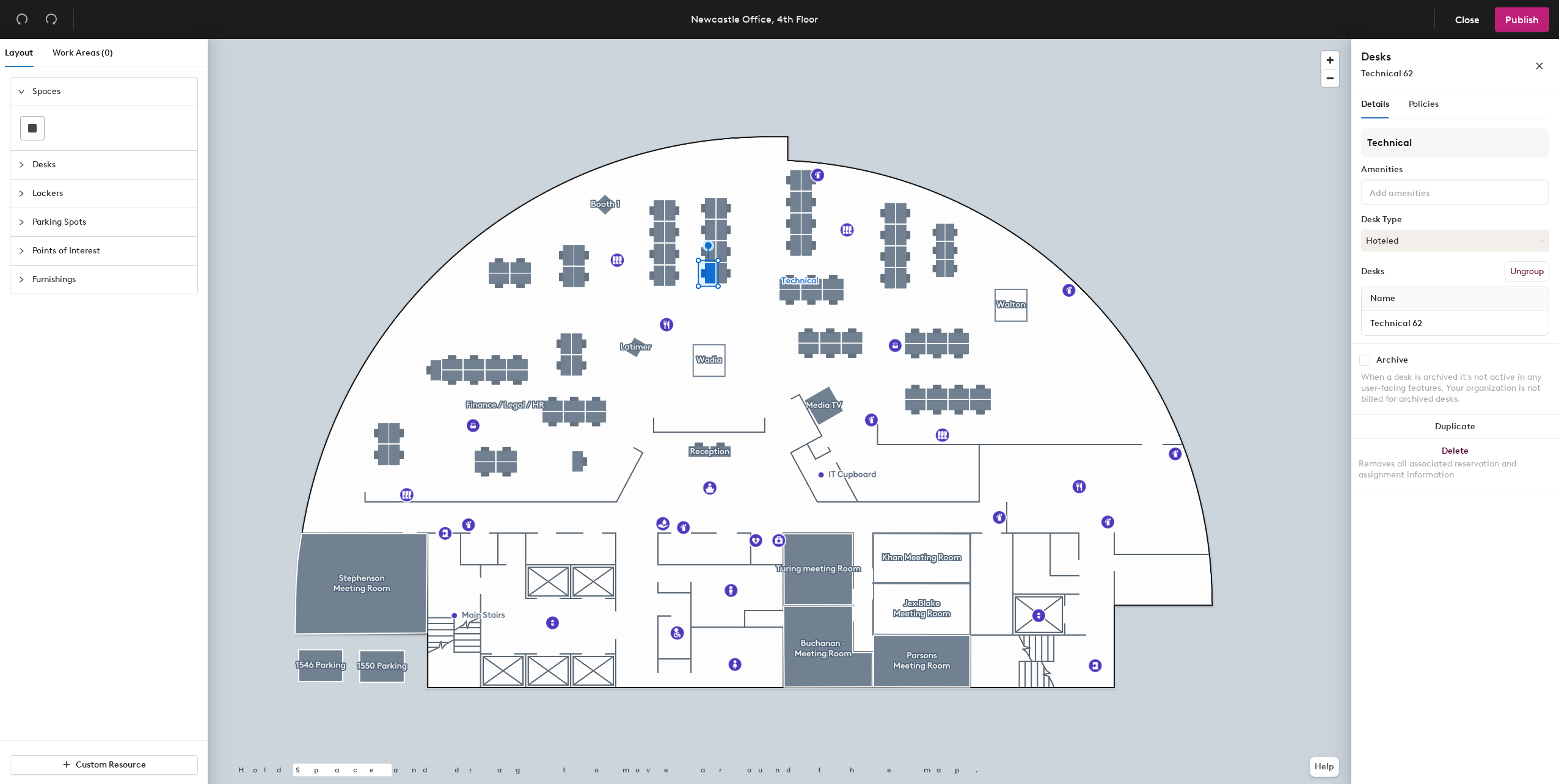
click at [1464, 194] on input at bounding box center [1421, 192] width 110 height 15
type input "27"
click at [1462, 221] on div "Screens 1 x 27inch Thunderbolt Dock" at bounding box center [1454, 221] width 184 height 18
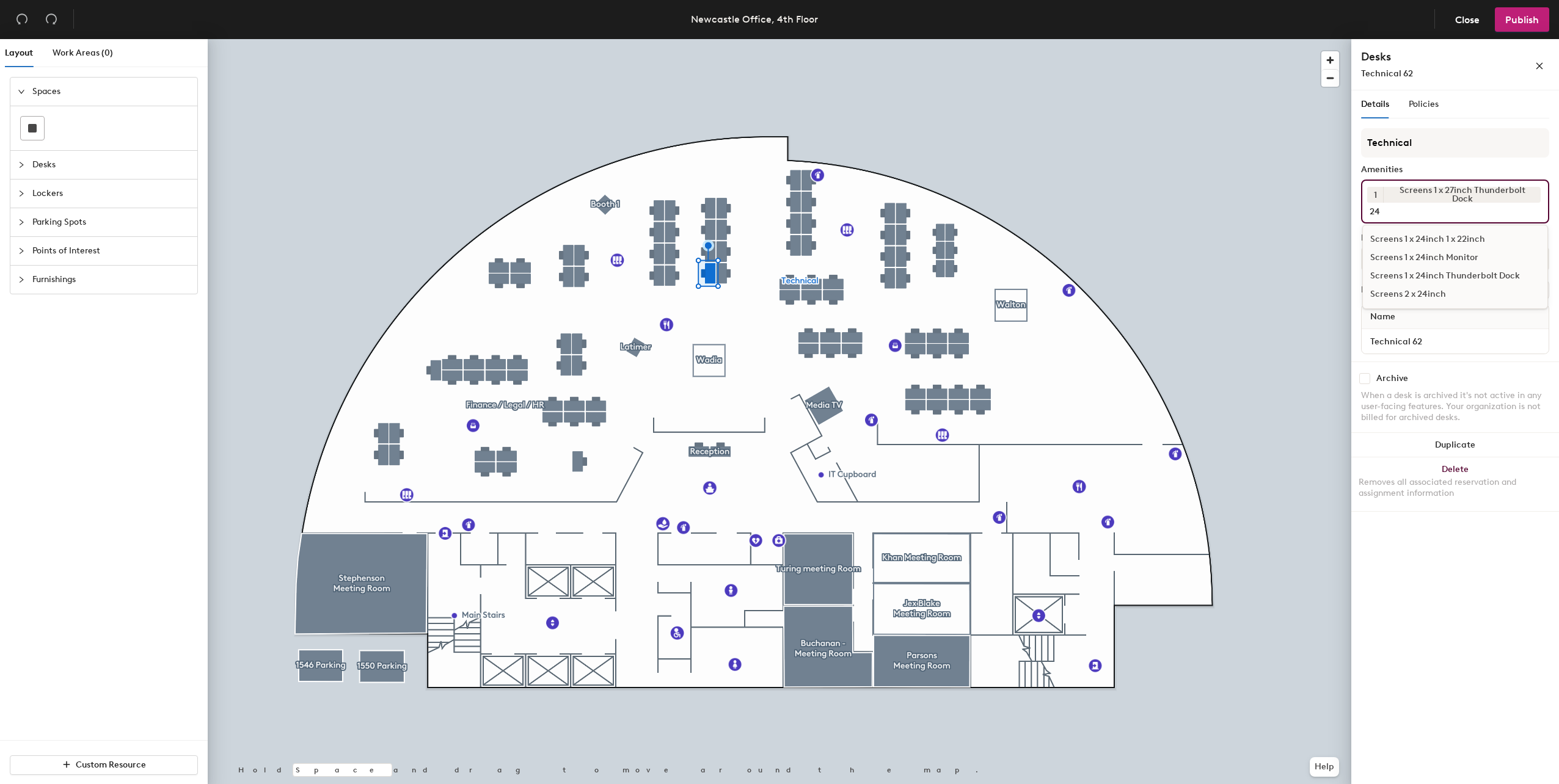
type input "24"
click at [1437, 297] on div "Screens 2 x 24inch" at bounding box center [1454, 295] width 184 height 18
click at [1459, 212] on icon at bounding box center [1462, 213] width 8 height 8
click at [1459, 212] on input at bounding box center [1421, 210] width 110 height 15
type input "24"
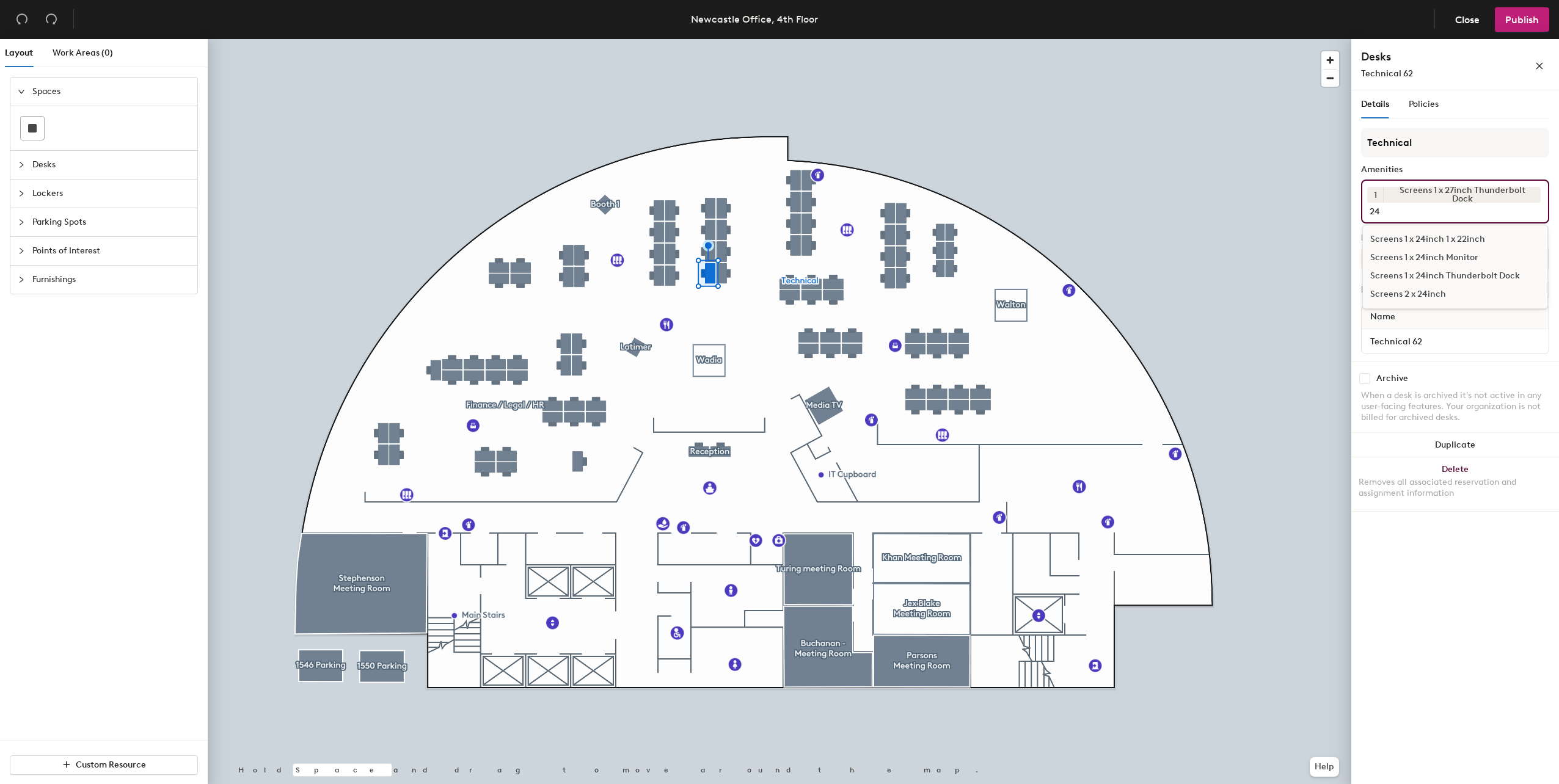
click at [1447, 258] on div "Screens 1 x 24inch Monitor" at bounding box center [1454, 258] width 184 height 18
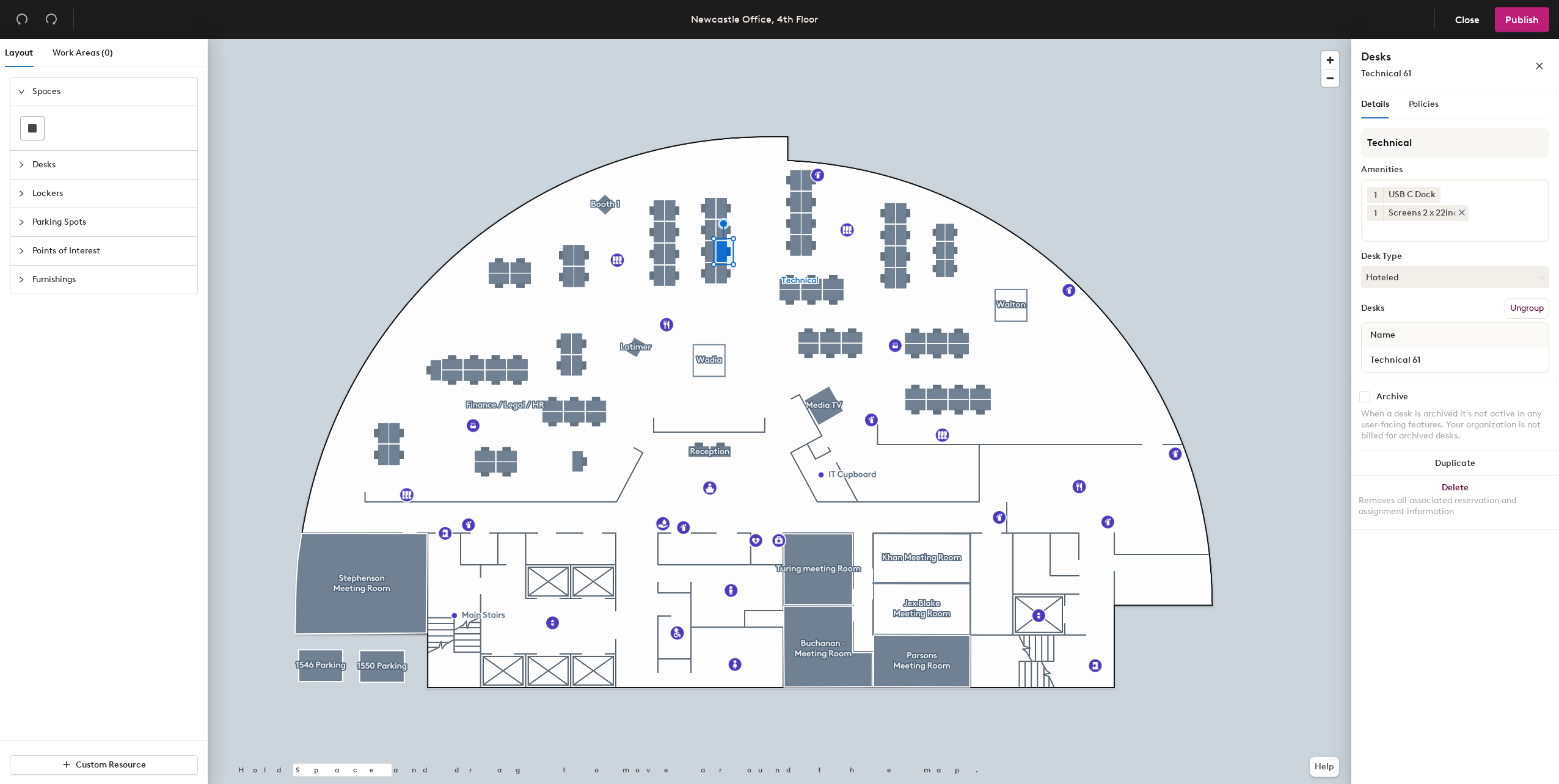
click at [1434, 197] on icon at bounding box center [1433, 194] width 8 height 8
click at [1459, 196] on icon at bounding box center [1461, 194] width 8 height 8
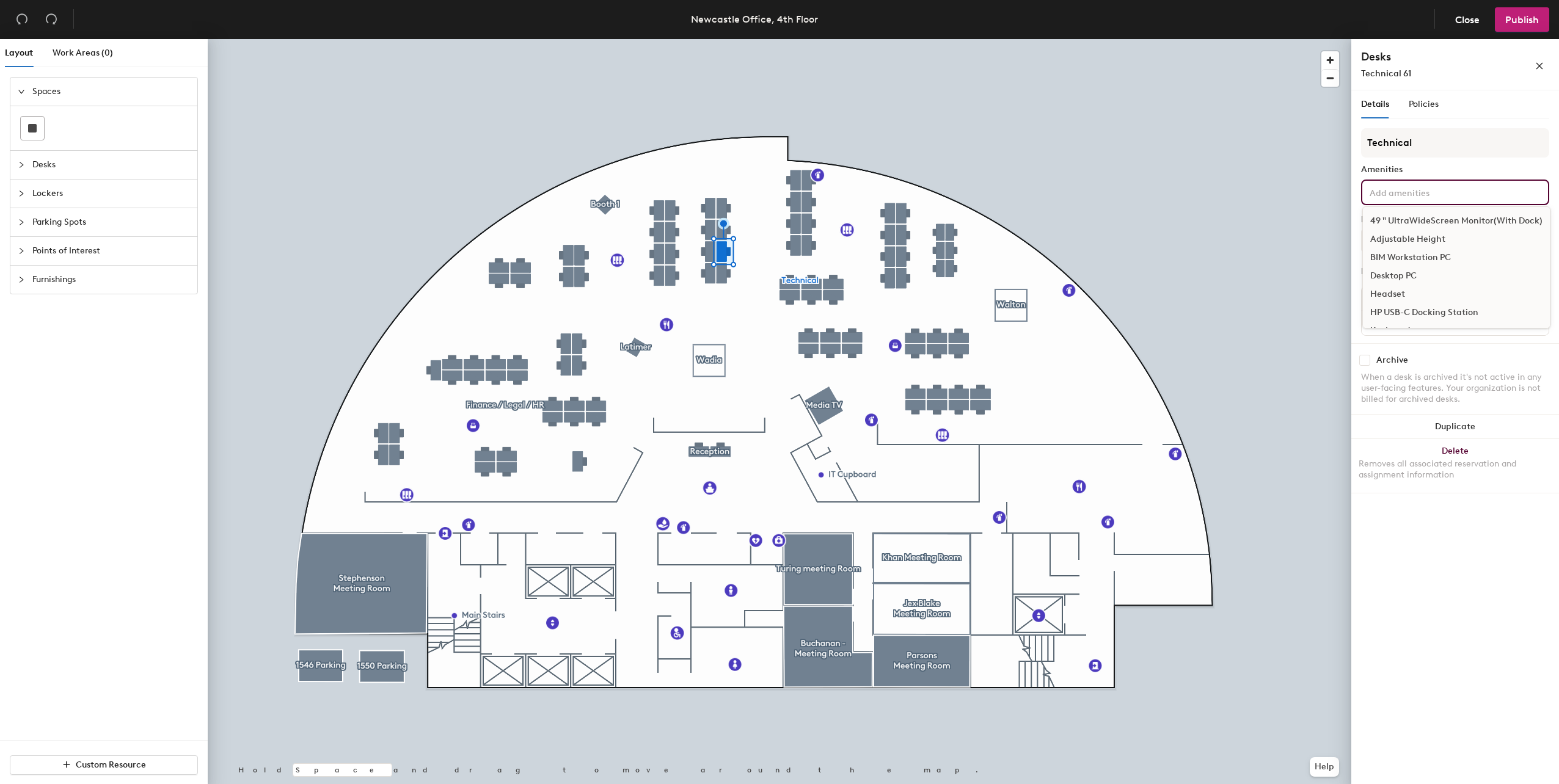
click at [1459, 196] on input at bounding box center [1421, 192] width 110 height 15
type input "hp u"
click at [1452, 221] on div "HP USB-C Docking Station" at bounding box center [1454, 221] width 184 height 18
type input "24"
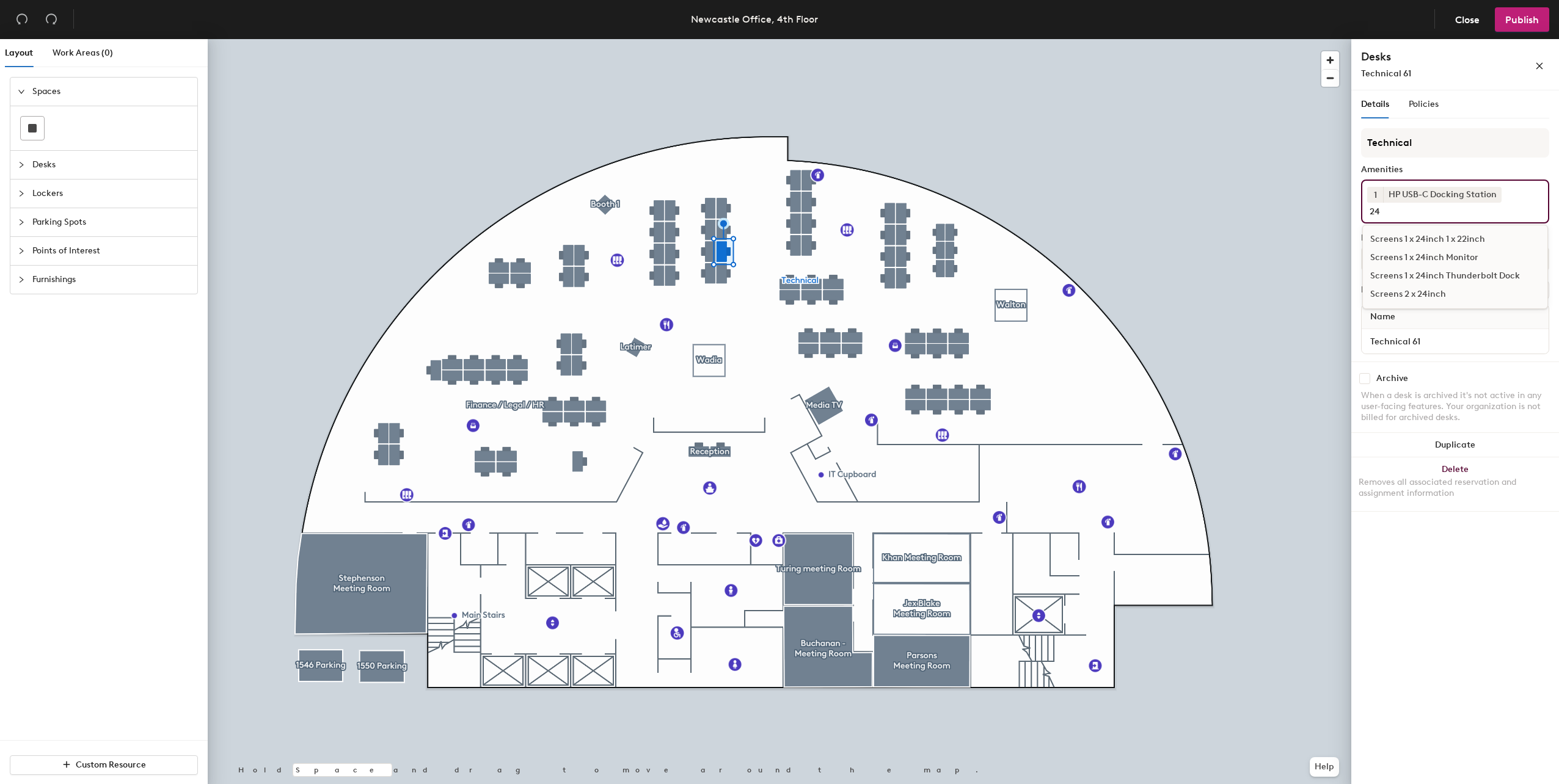
click at [1440, 241] on div "Screens 1 x 24inch 1 x 22inch" at bounding box center [1454, 239] width 184 height 18
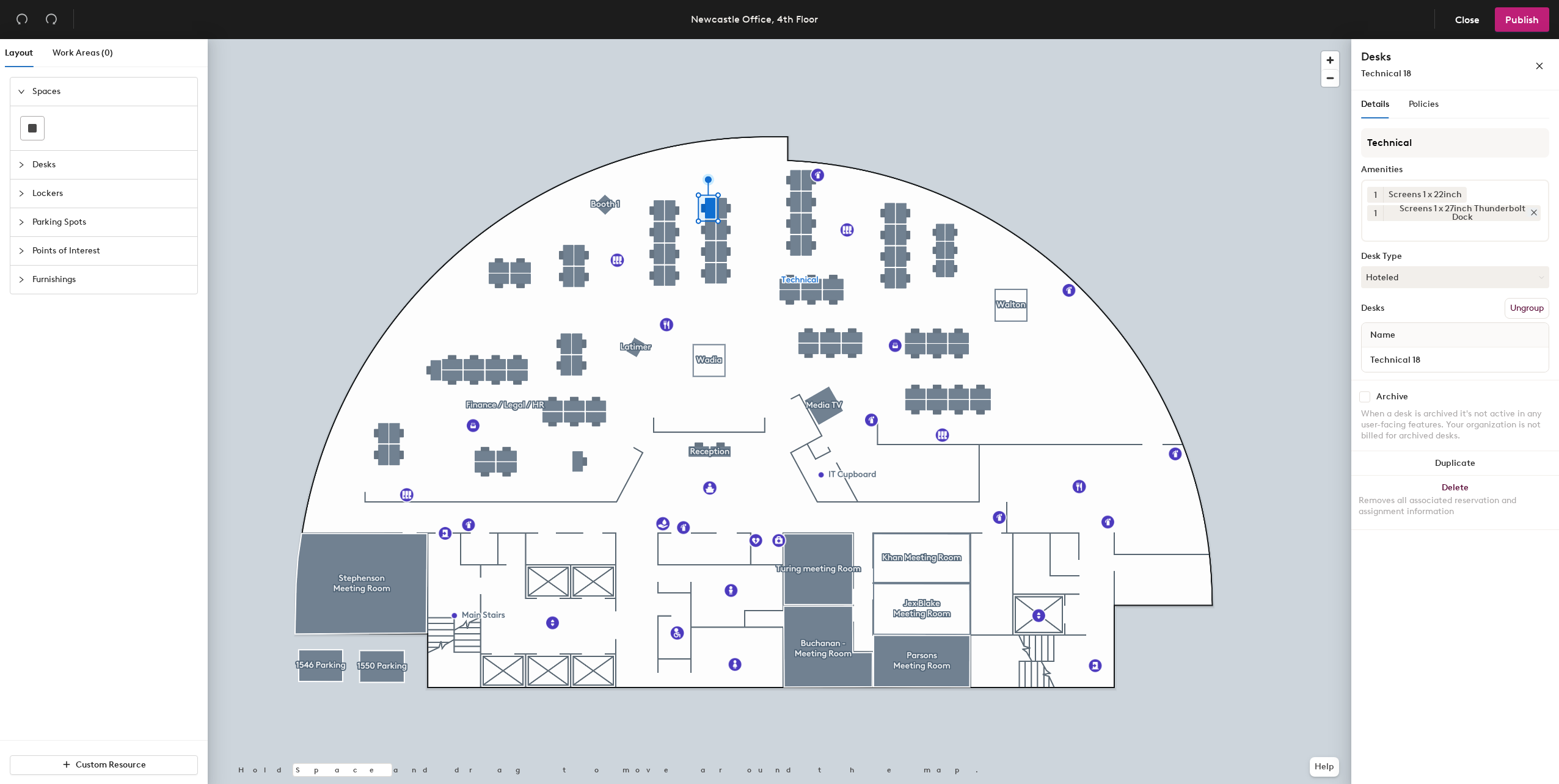
click at [1531, 212] on icon at bounding box center [1534, 213] width 8 height 8
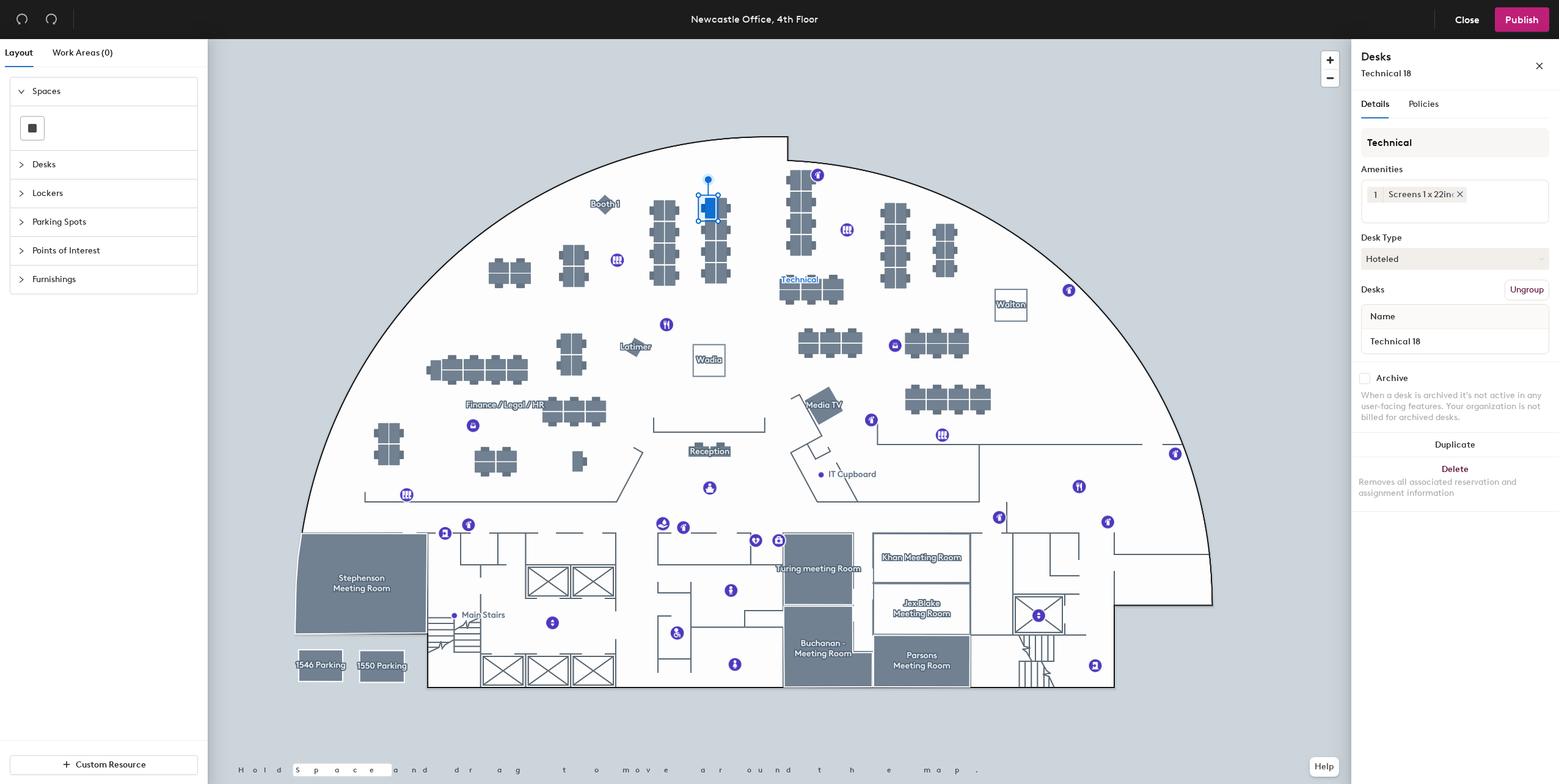
click at [1459, 195] on icon at bounding box center [1459, 194] width 5 height 5
click at [1446, 208] on div "Technical Amenities Desk Type Hoteled Desks Ungroup Name Technical 18" at bounding box center [1454, 235] width 188 height 215
click at [1441, 192] on input at bounding box center [1421, 192] width 110 height 15
type input "22"
click at [1427, 257] on div "Screens 2 x 22inch" at bounding box center [1454, 258] width 184 height 18
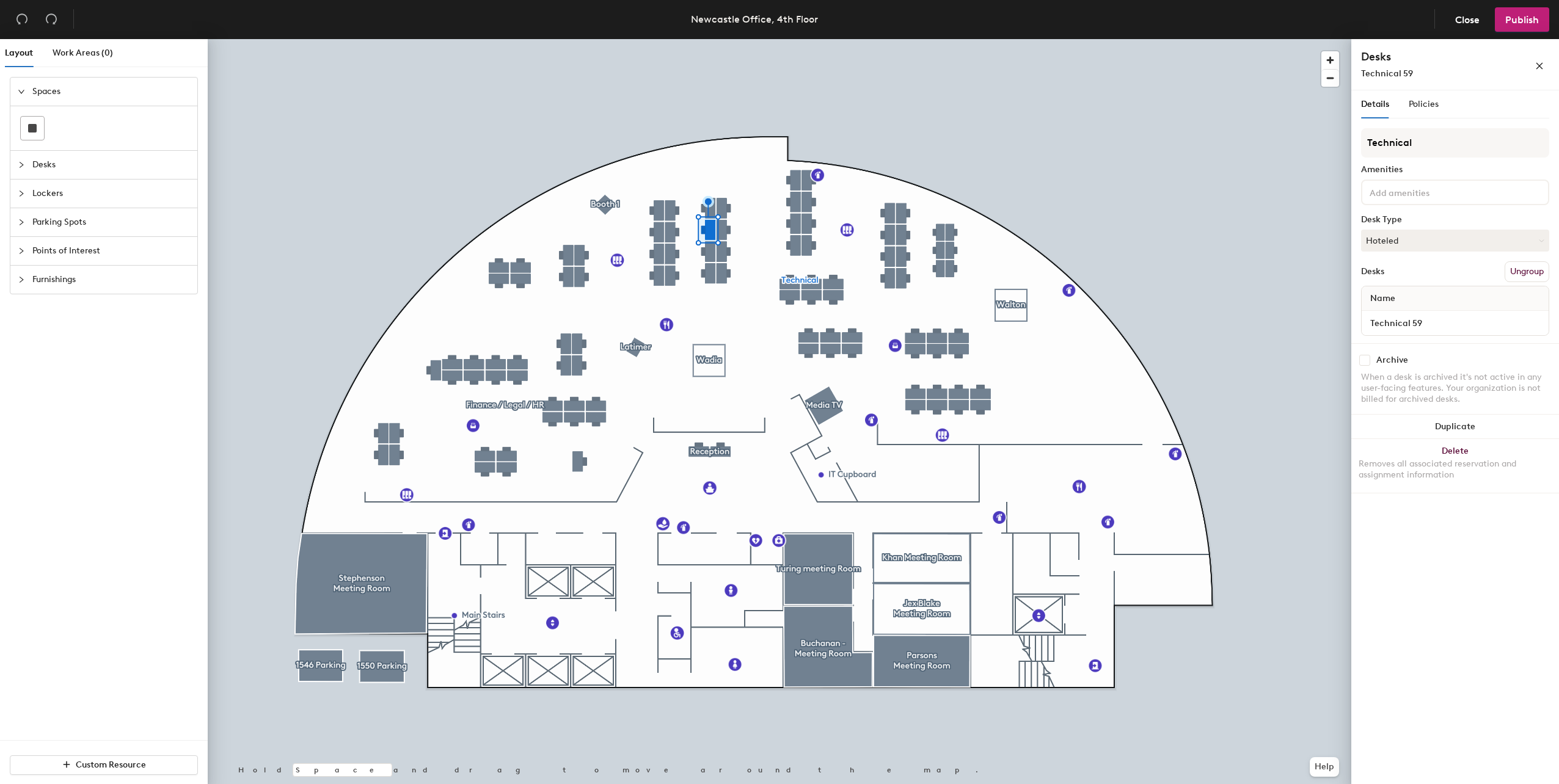
click at [1423, 194] on input at bounding box center [1421, 192] width 110 height 15
type input "22"
click at [1421, 255] on div "Screens 2 x 22inch" at bounding box center [1454, 258] width 184 height 18
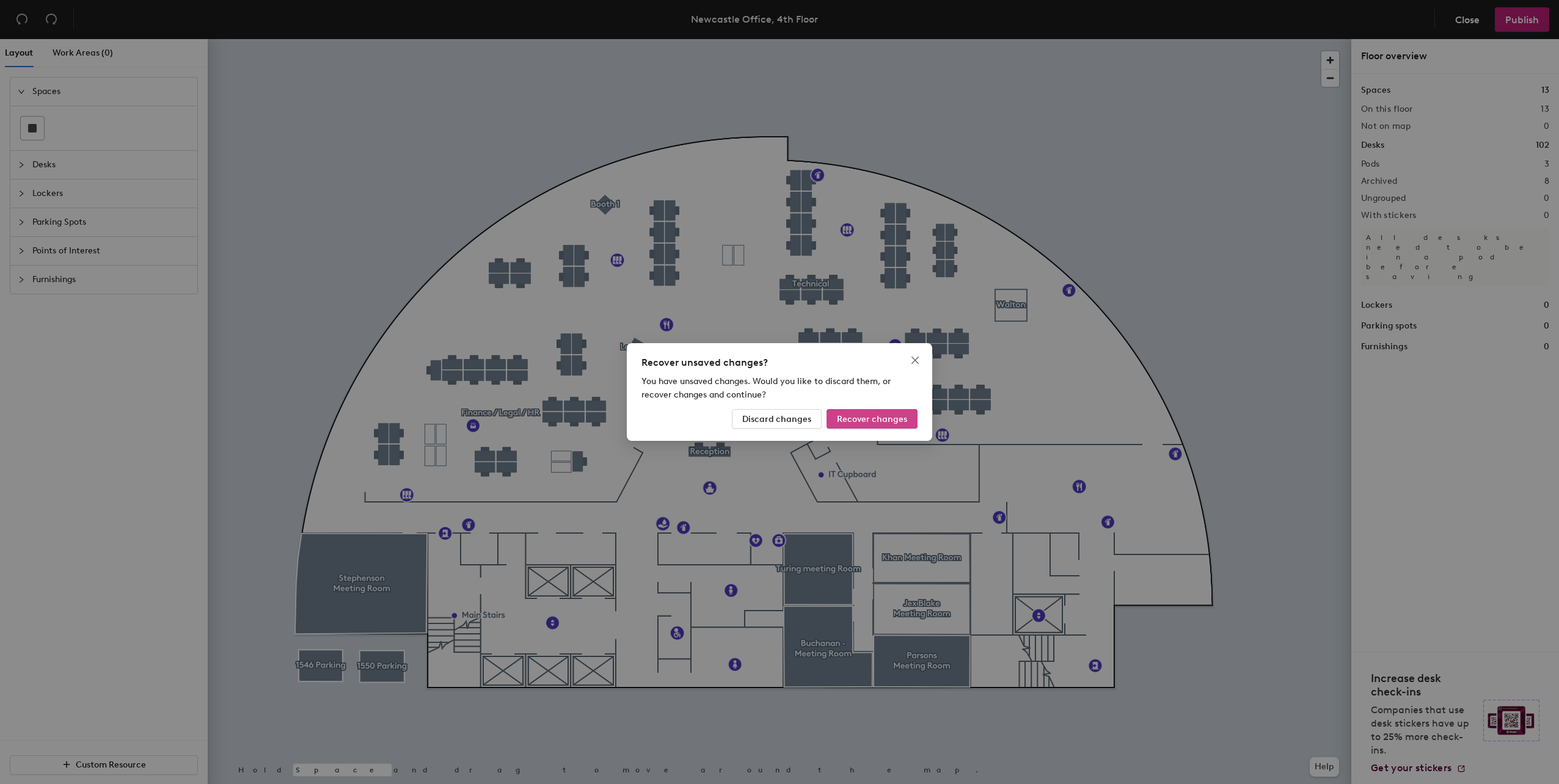
click at [869, 419] on span "Recover changes" at bounding box center [872, 419] width 70 height 10
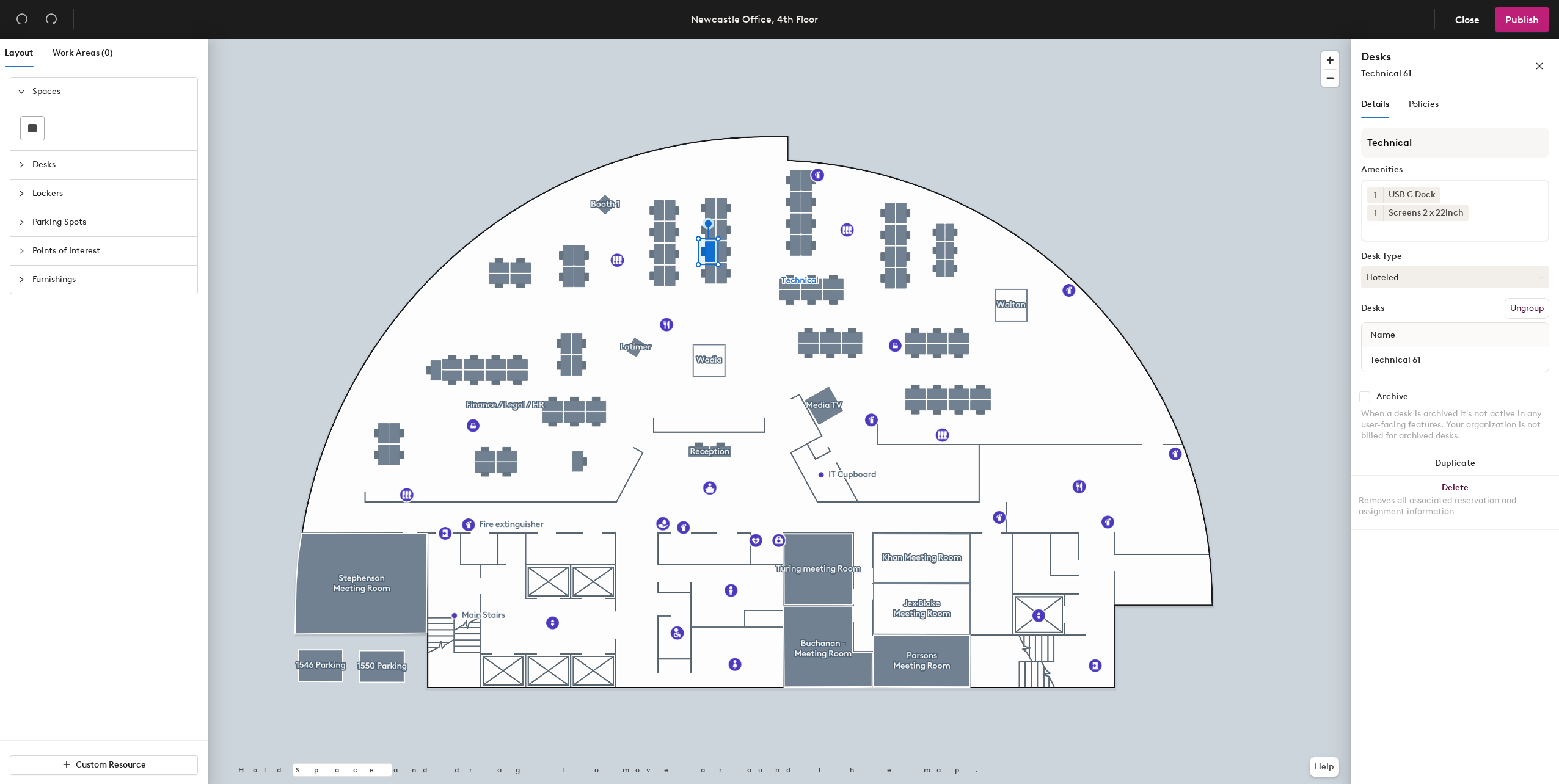
click at [240, 39] on div at bounding box center [779, 39] width 1143 height 0
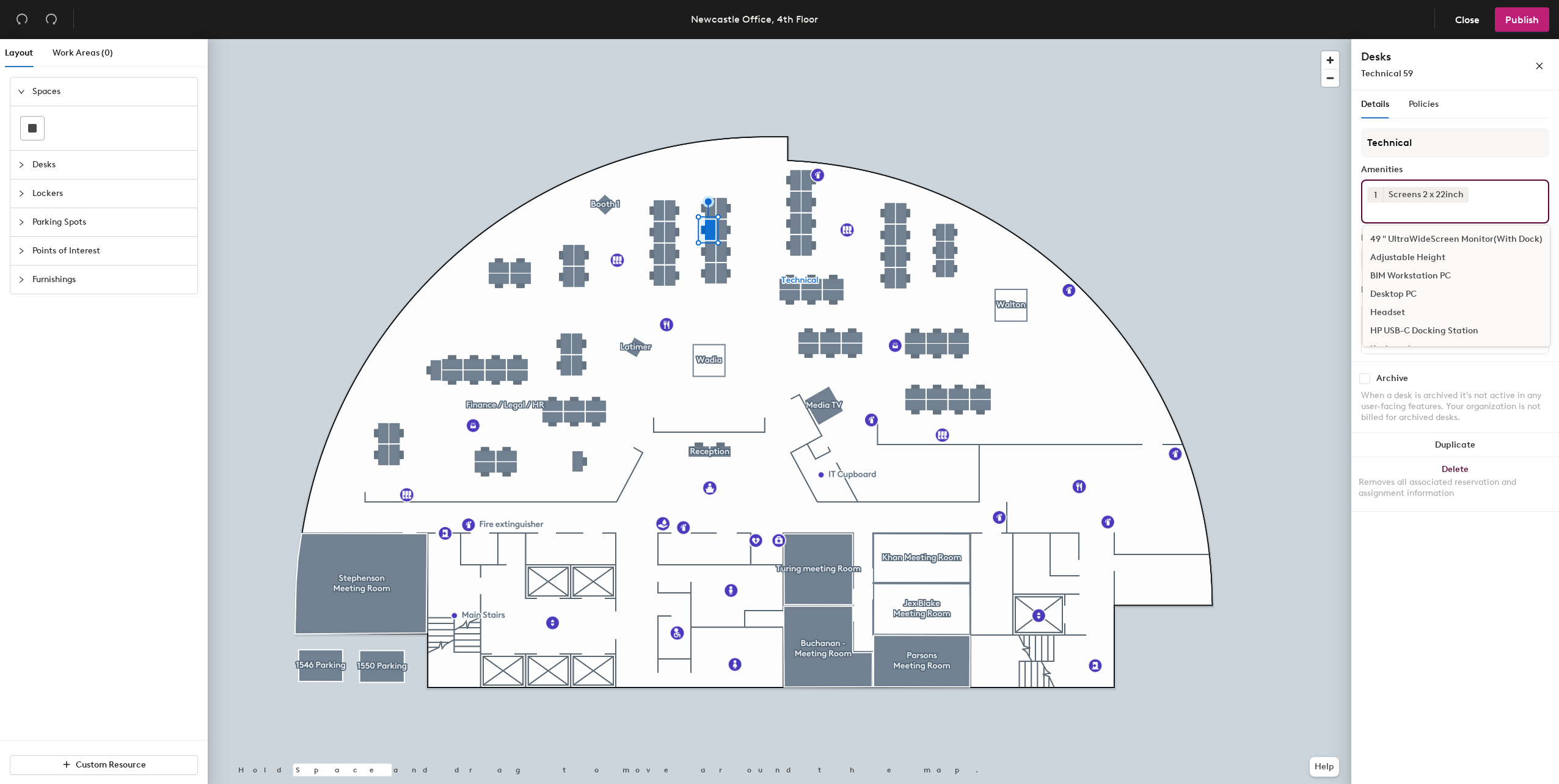
click at [1466, 205] on input at bounding box center [1421, 210] width 110 height 15
type input "usb"
click at [1423, 254] on div "USB C Dock" at bounding box center [1454, 258] width 184 height 18
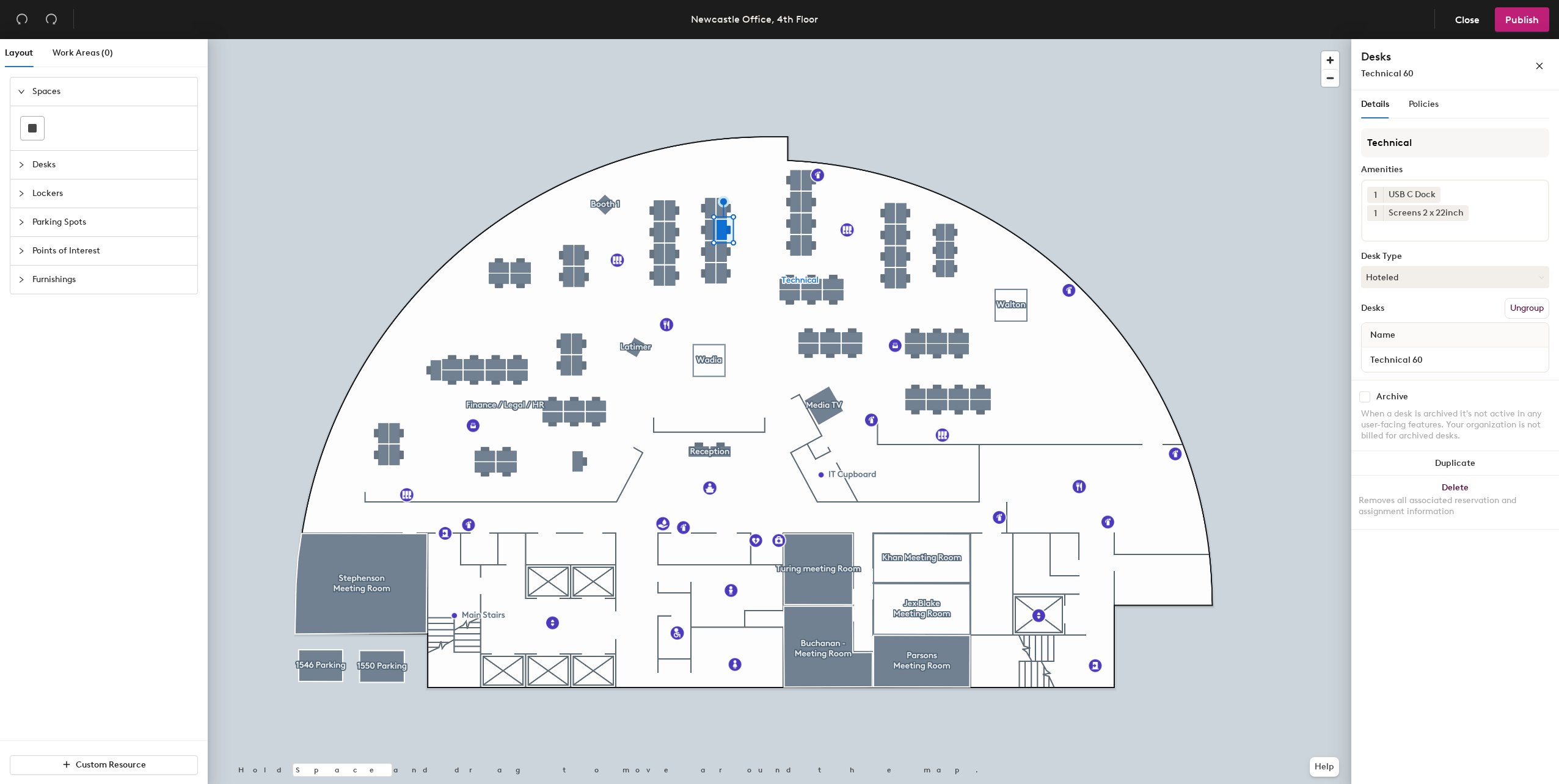
click at [1457, 227] on input at bounding box center [1421, 228] width 110 height 15
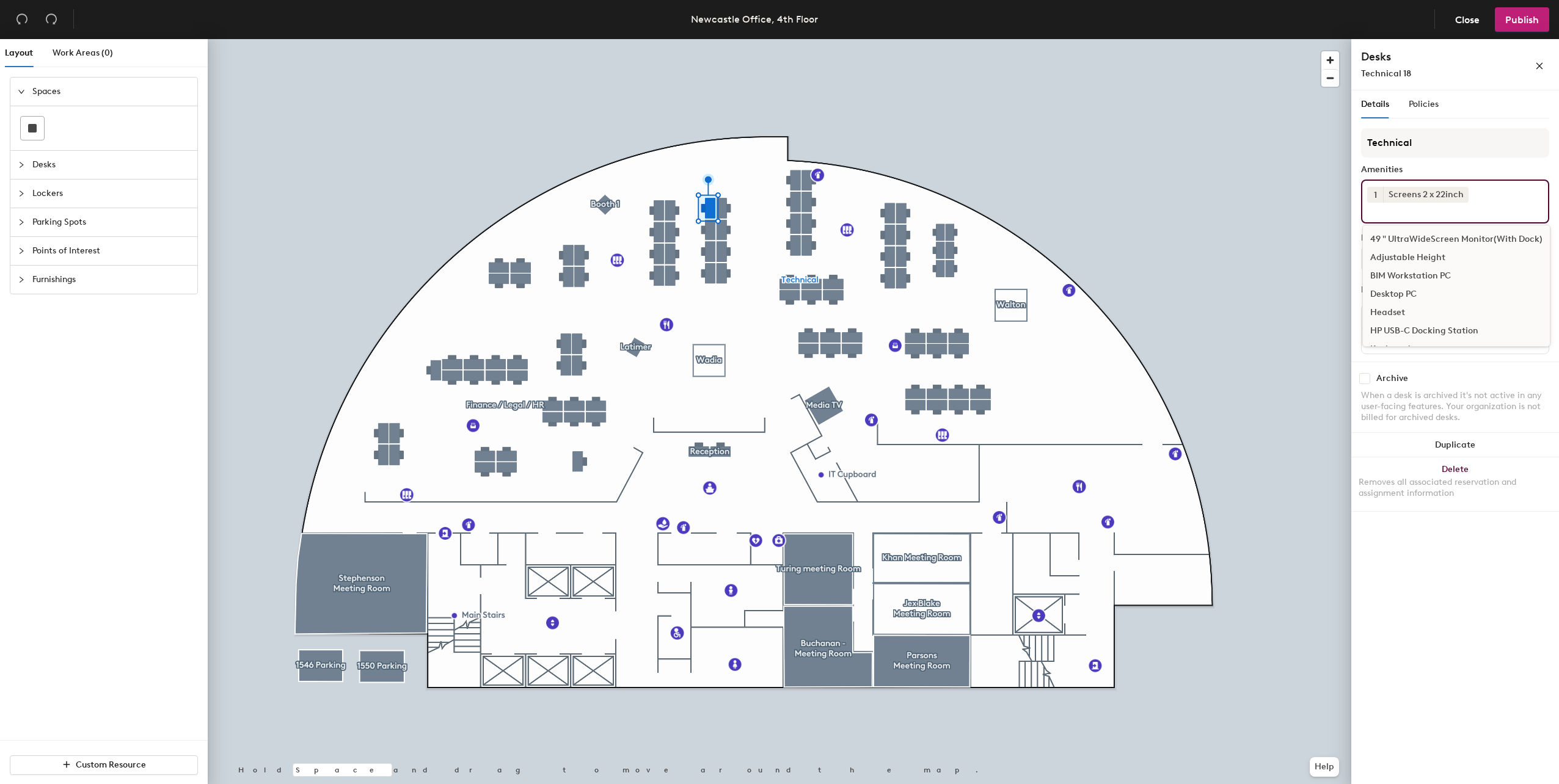
click at [1433, 213] on input at bounding box center [1421, 210] width 110 height 15
type input "hp"
click at [1419, 240] on div "HP USB-C Docking Station" at bounding box center [1454, 239] width 184 height 18
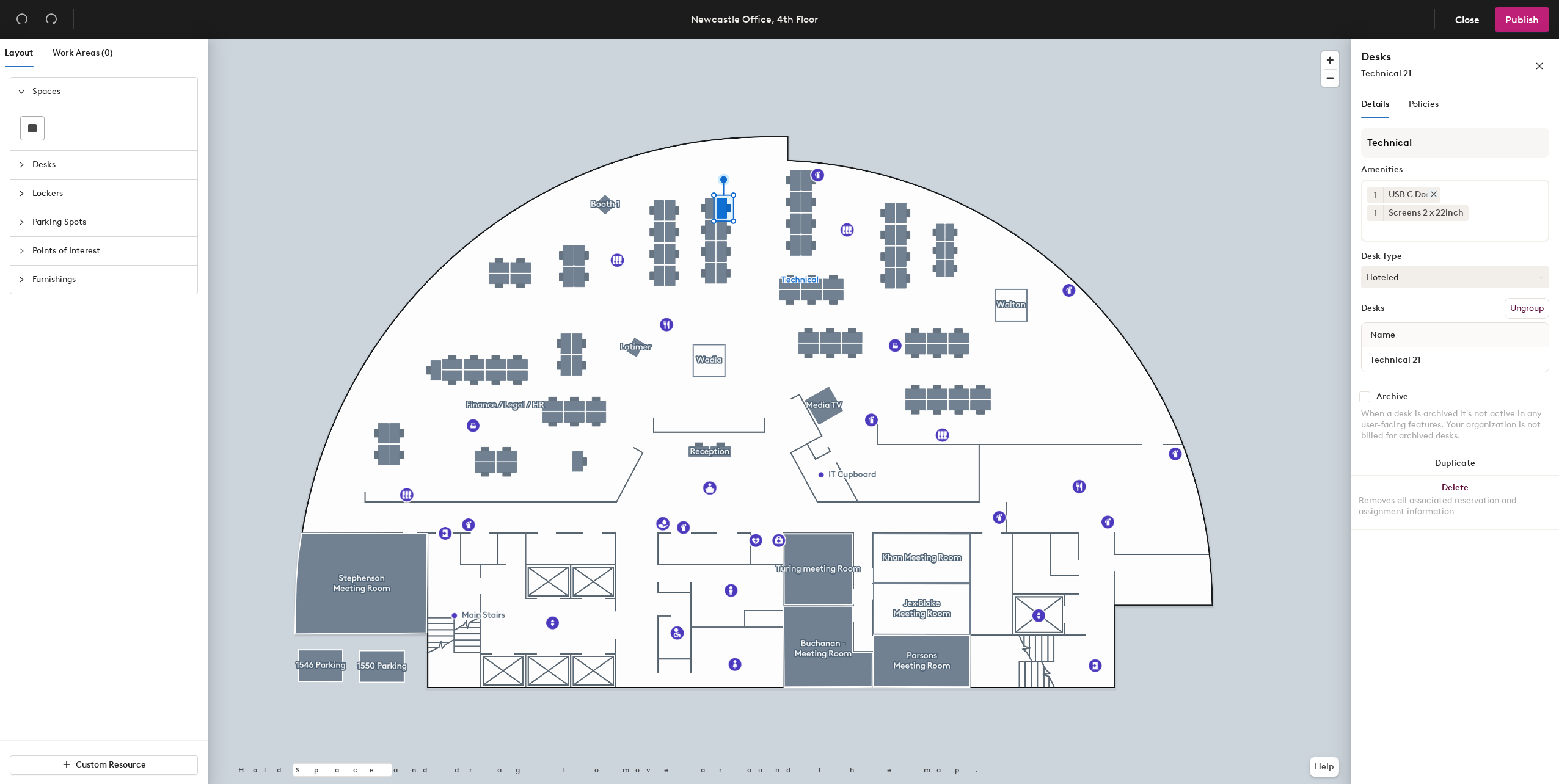
click at [1437, 196] on icon at bounding box center [1433, 194] width 8 height 8
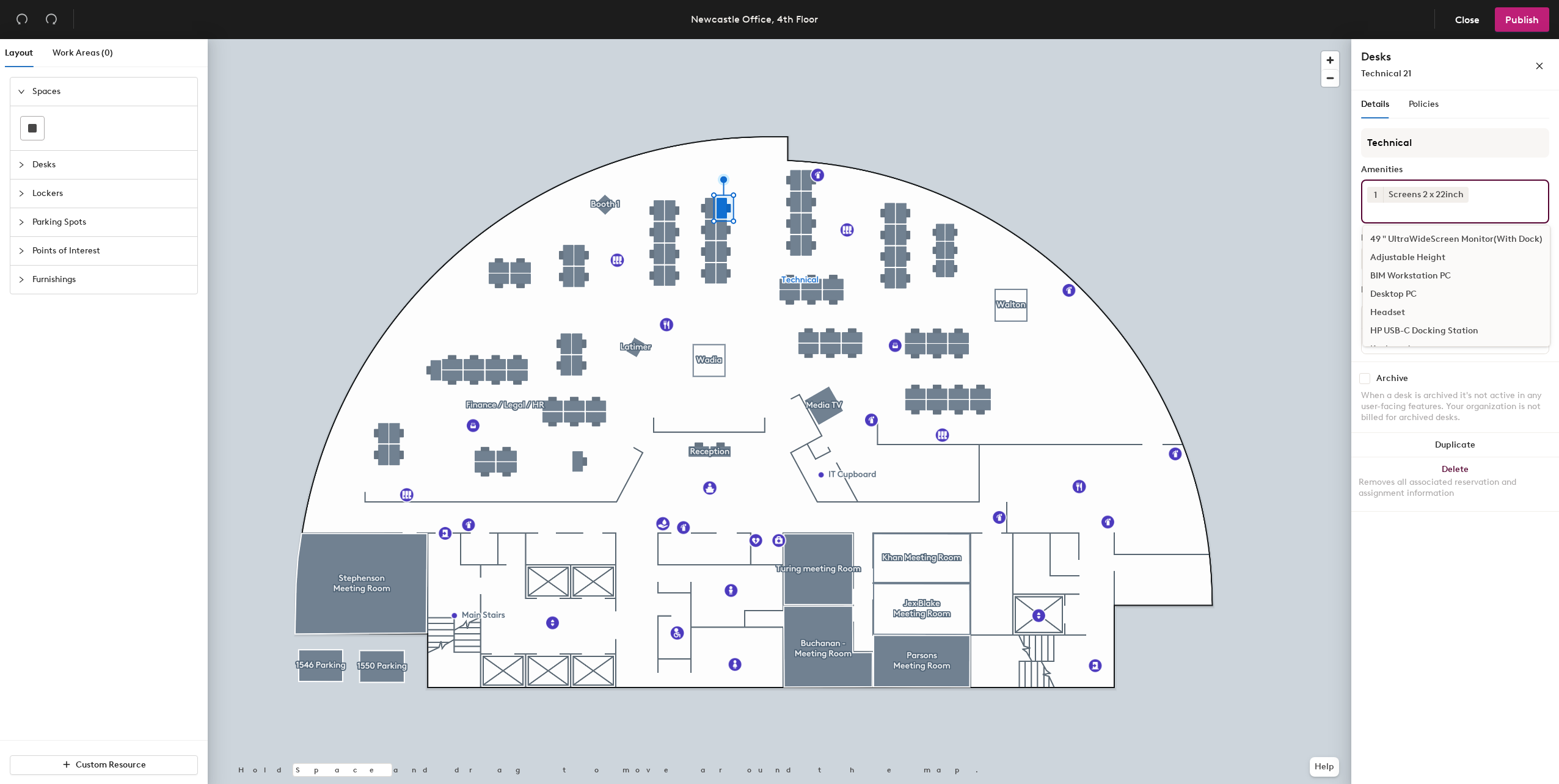
click at [1426, 207] on input at bounding box center [1421, 210] width 110 height 15
type input "hp"
click at [1416, 234] on div "HP USB-C Docking Station" at bounding box center [1454, 239] width 184 height 18
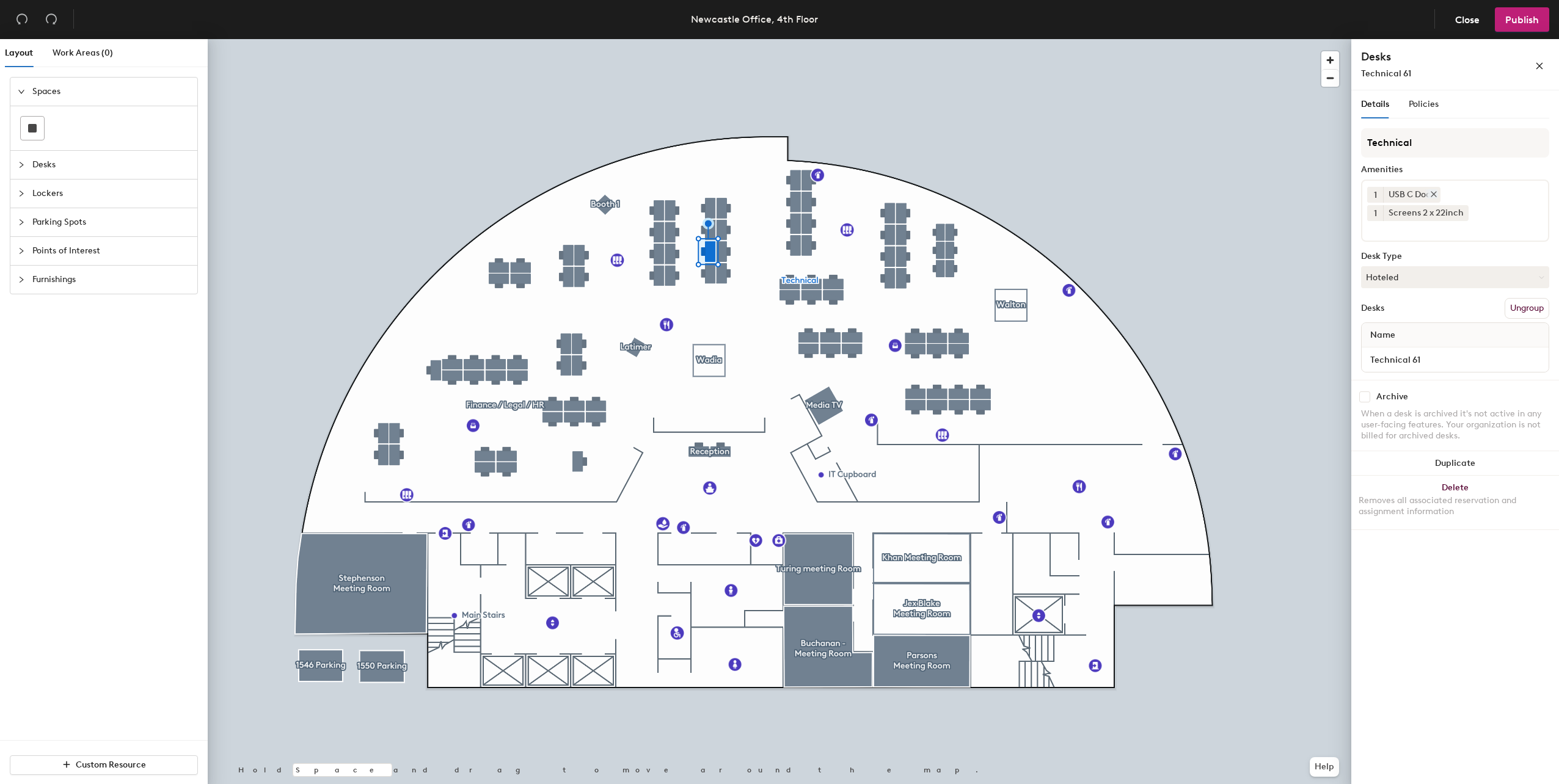
click at [1432, 197] on icon at bounding box center [1433, 194] width 5 height 5
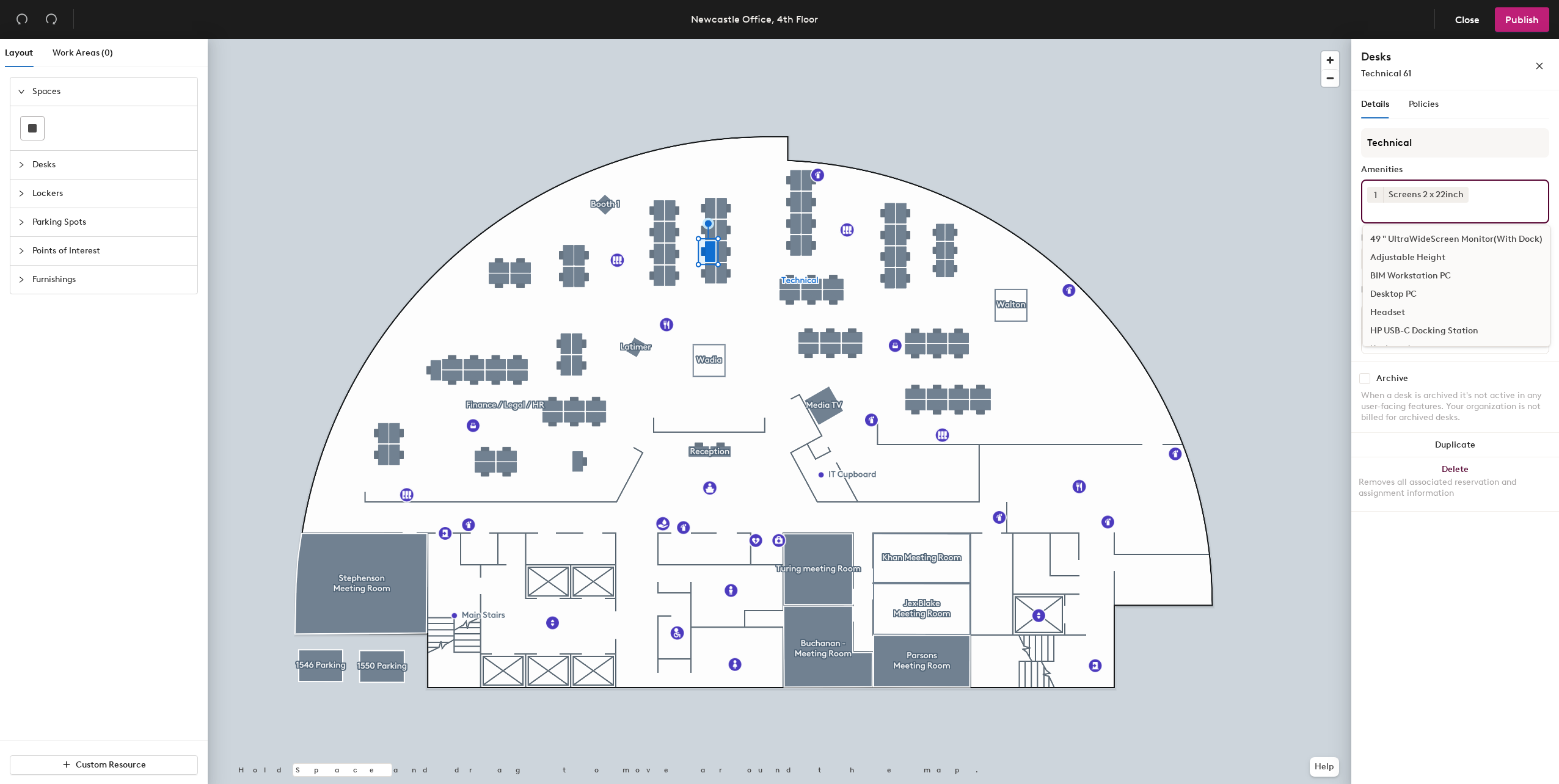
click at [1425, 211] on input at bounding box center [1421, 210] width 110 height 15
type input "hp"
click at [1423, 239] on div "HP USB-C Docking Station" at bounding box center [1454, 239] width 184 height 18
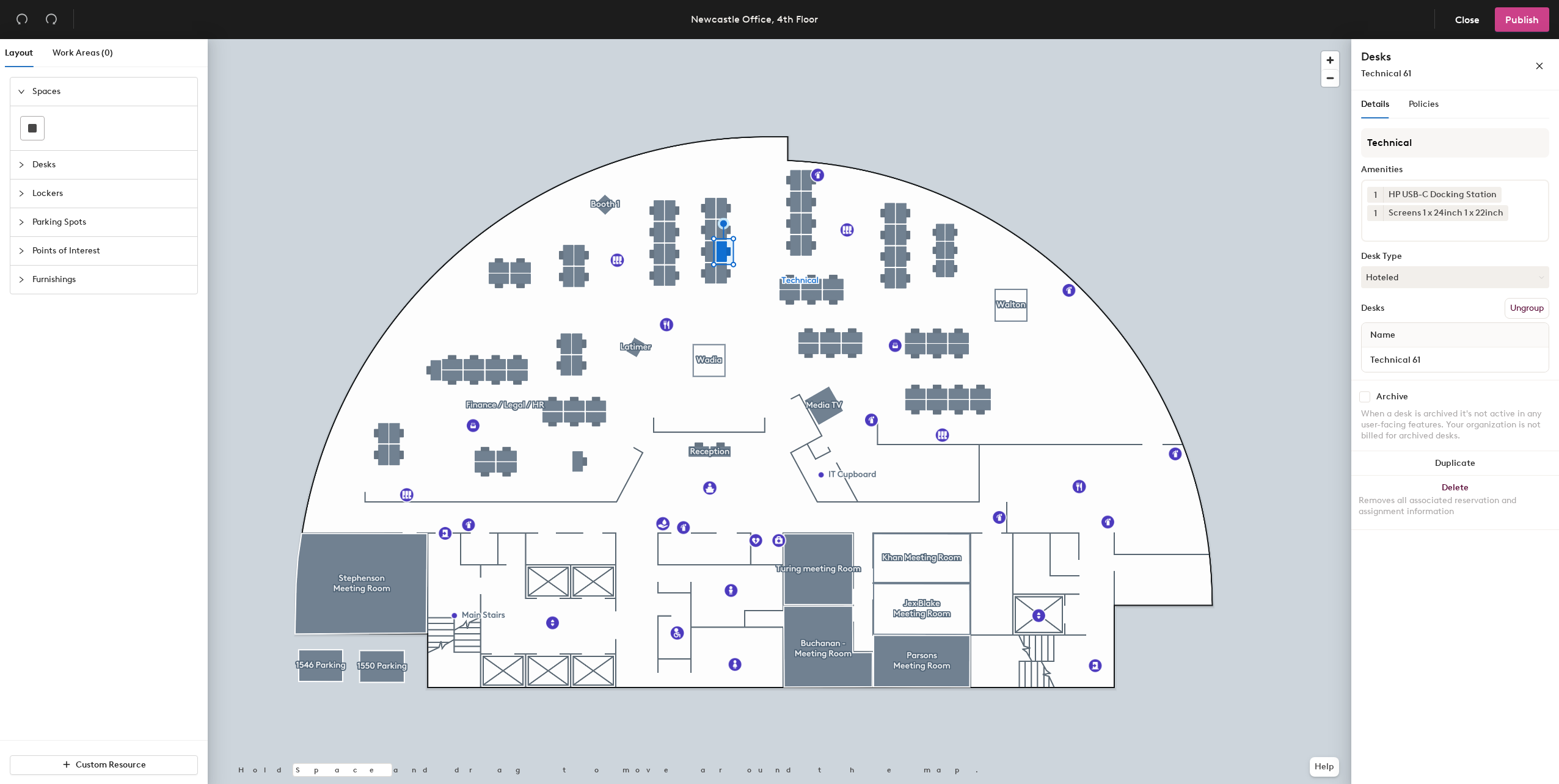
click at [1515, 20] on span "Publish" at bounding box center [1521, 20] width 33 height 12
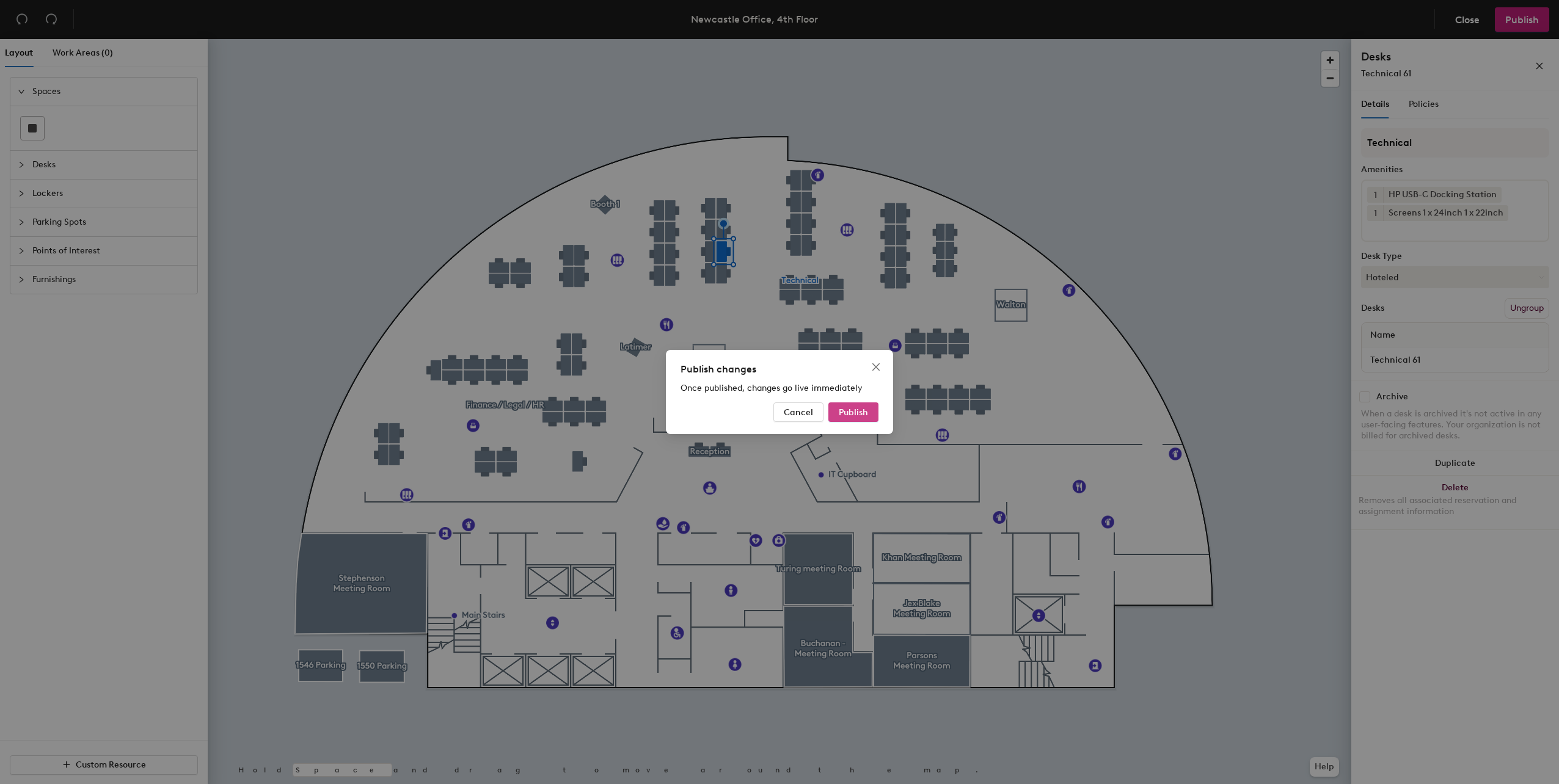
click at [867, 412] on button "Publish" at bounding box center [854, 412] width 50 height 19
